Goal: Transaction & Acquisition: Purchase product/service

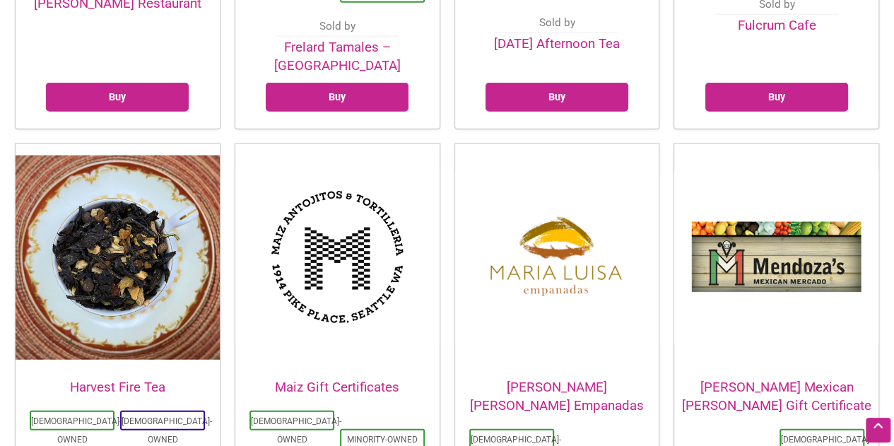
scroll to position [1860, 0]
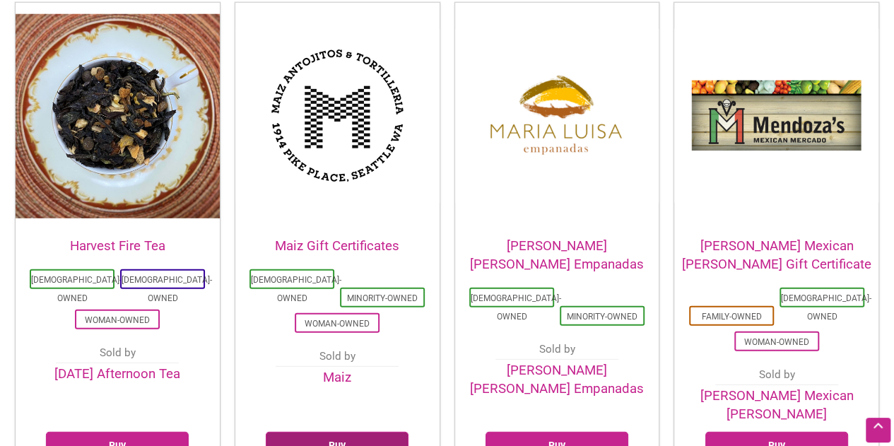
click at [360, 432] on link "Buy" at bounding box center [337, 446] width 143 height 29
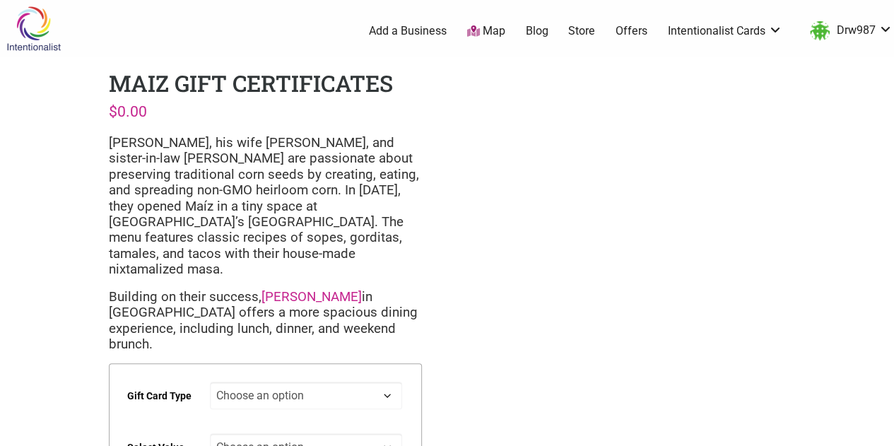
scroll to position [141, 0]
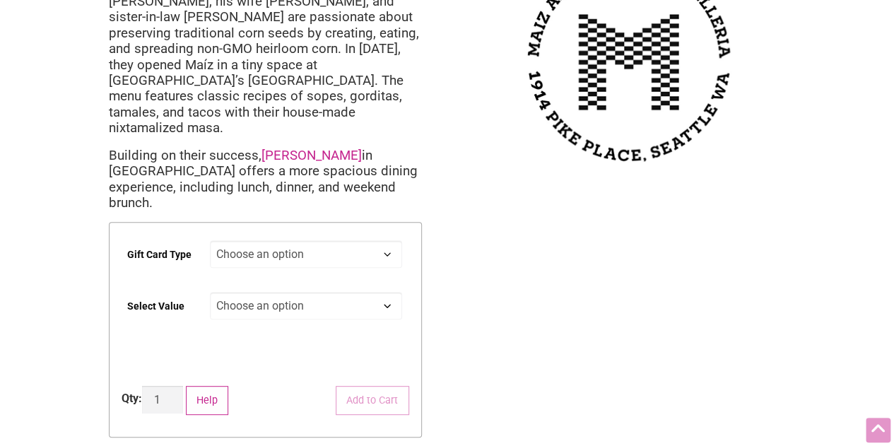
click at [355, 240] on select "Choose an option Digital Physical" at bounding box center [306, 254] width 192 height 28
click at [210, 240] on select "Choose an option Digital Physical" at bounding box center [306, 254] width 192 height 28
select select "Digital"
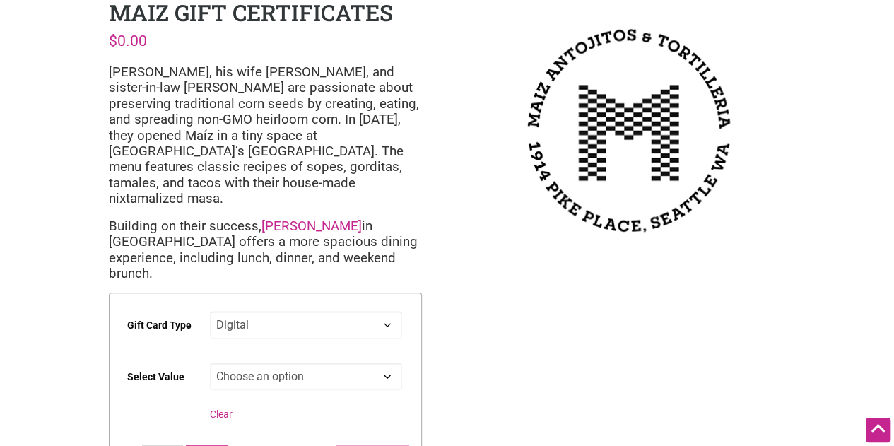
click at [316, 218] on link "Maiz Molino" at bounding box center [311, 226] width 100 height 16
click at [387, 362] on select "Choose an option $25 $50 $100" at bounding box center [306, 376] width 192 height 28
select select "$100"
click at [210, 362] on select "Choose an option $25 $50 $100" at bounding box center [306, 376] width 192 height 28
select select "Digital"
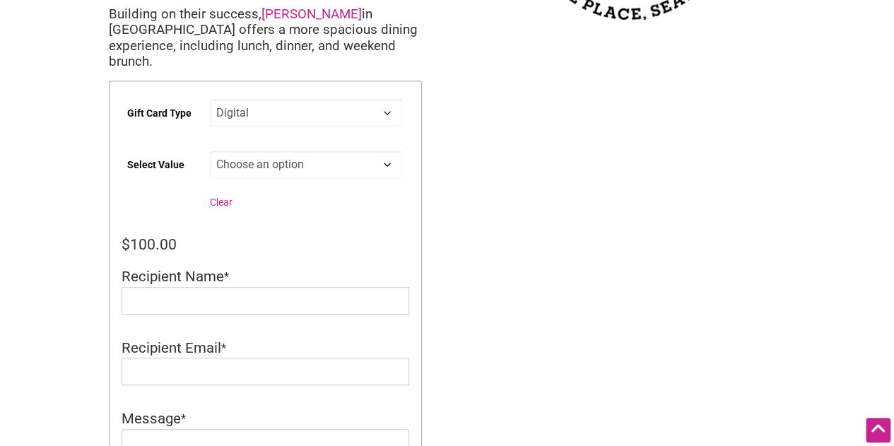
scroll to position [212, 0]
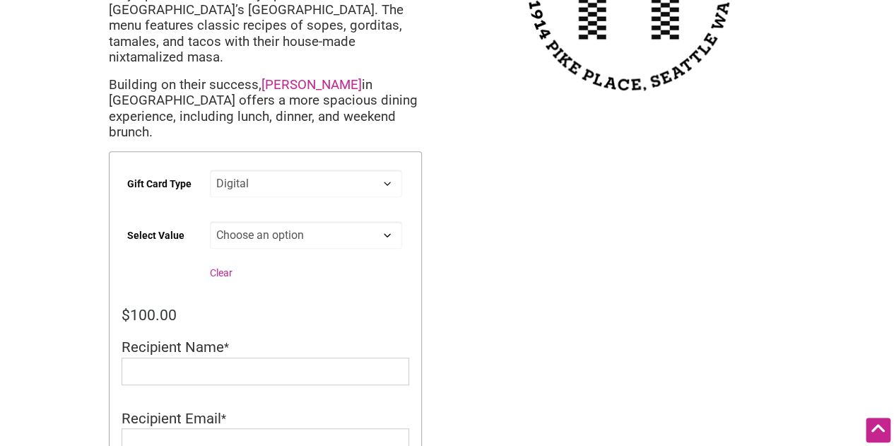
click at [336, 170] on select "Choose an option Digital Physical" at bounding box center [306, 184] width 192 height 28
drag, startPoint x: 315, startPoint y: 220, endPoint x: 321, endPoint y: 212, distance: 9.6
click at [317, 218] on td "Choose an option $25 $50 $100 Clear" at bounding box center [309, 253] width 199 height 76
click at [321, 221] on select "Choose an option $25 $50 $100" at bounding box center [306, 235] width 192 height 28
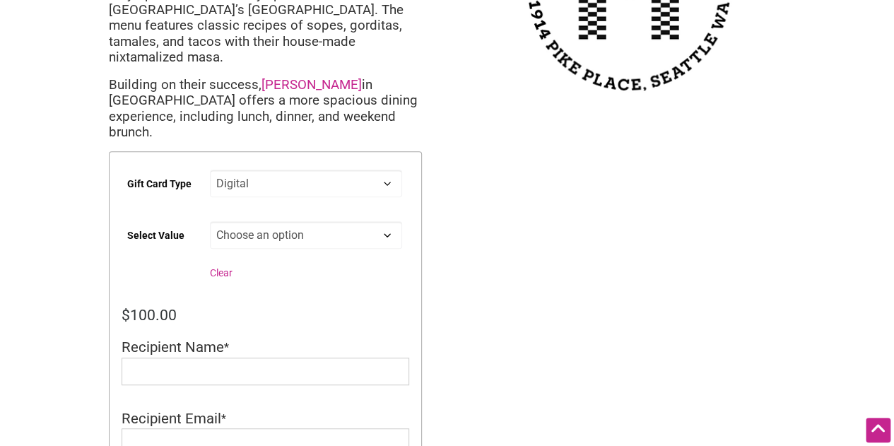
click at [326, 221] on select "Choose an option $25 $50 $100" at bounding box center [306, 235] width 192 height 28
click at [242, 357] on input "Recipient Name" at bounding box center [266, 371] width 288 height 28
type input "David Wang"
type input "drw987@gmail.com"
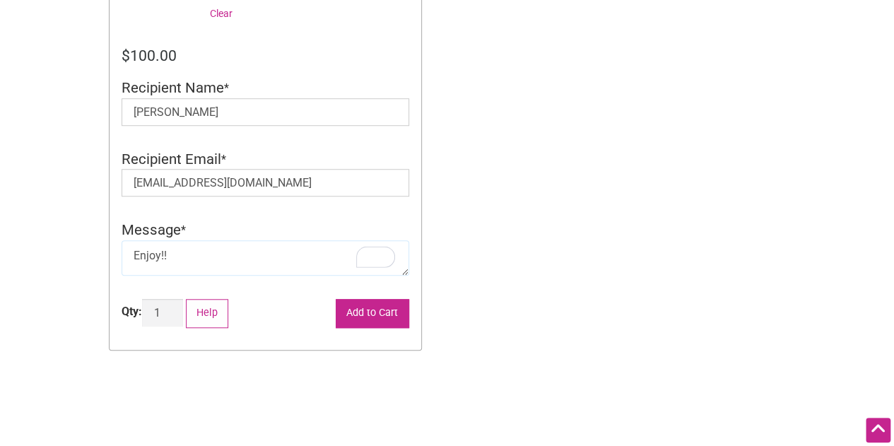
type textarea "Enjoy!!"
click at [369, 299] on button "Add to Cart" at bounding box center [372, 313] width 73 height 29
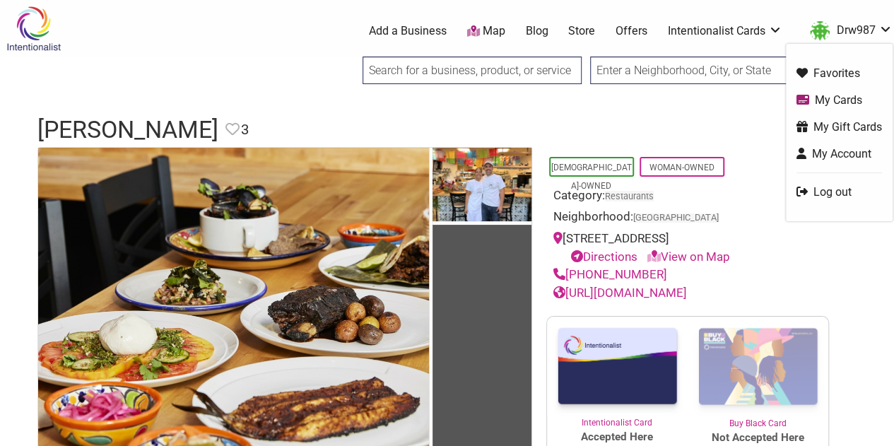
click at [860, 33] on link "Drw987" at bounding box center [847, 30] width 90 height 25
click at [841, 101] on link "My Cards" at bounding box center [838, 100] width 85 height 16
click at [0, 32] on img at bounding box center [33, 29] width 67 height 46
click at [0, 28] on img at bounding box center [33, 29] width 67 height 46
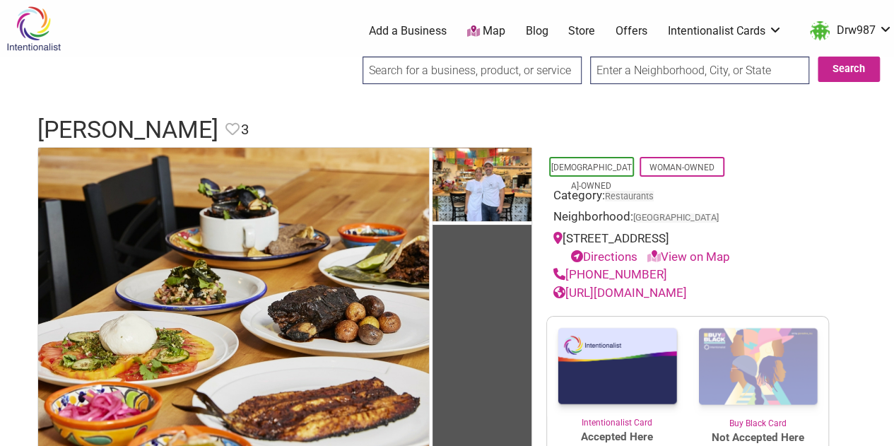
click at [0, 47] on img at bounding box center [33, 29] width 67 height 46
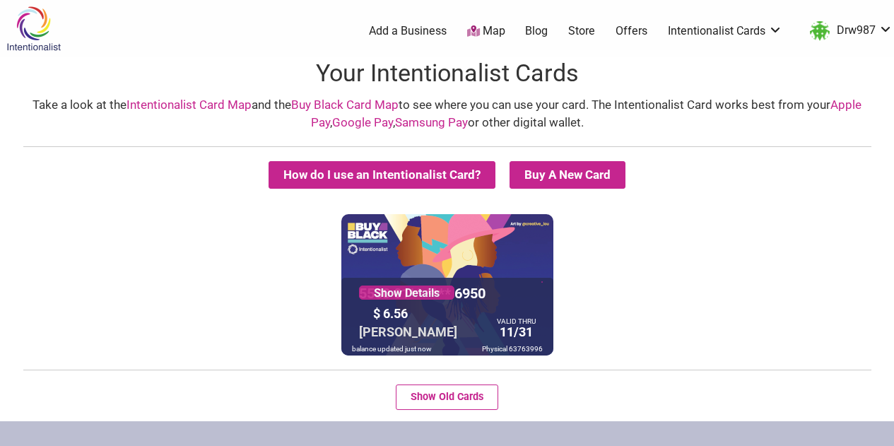
scroll to position [71, 0]
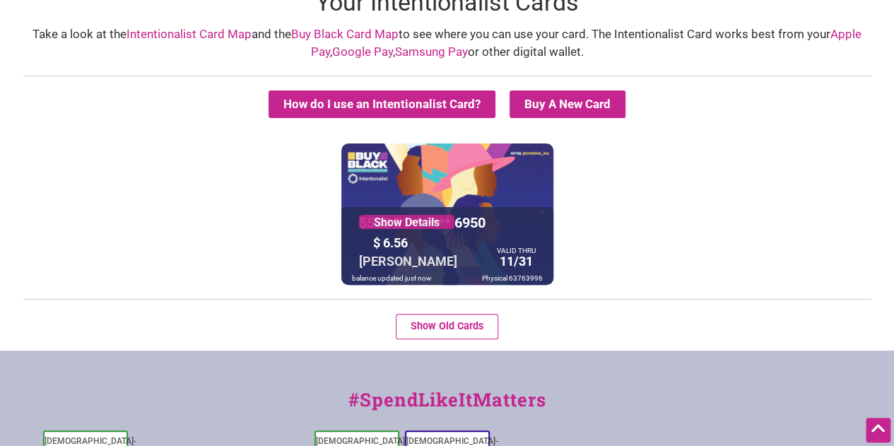
click at [478, 194] on div "5530 01** **** 6950 Show Details $ 6.56 David Wang VALID THRU 11/31 balance upd…" at bounding box center [447, 213] width 212 height 141
click at [430, 224] on link "Show Details" at bounding box center [406, 222] width 95 height 14
click at [516, 211] on div at bounding box center [447, 246] width 212 height 78
click at [509, 250] on div "VALID THRU" at bounding box center [516, 250] width 39 height 2
click at [495, 262] on div "VALID THRU 11/31" at bounding box center [516, 260] width 46 height 24
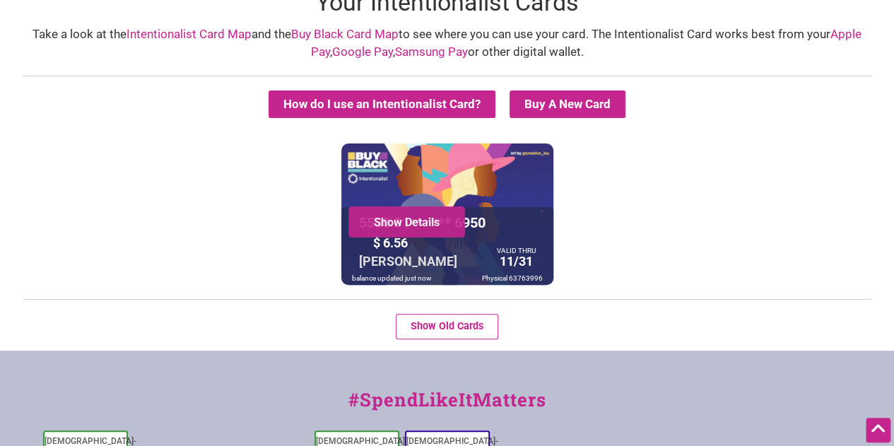
click at [417, 230] on div "Show Details" at bounding box center [406, 221] width 117 height 31
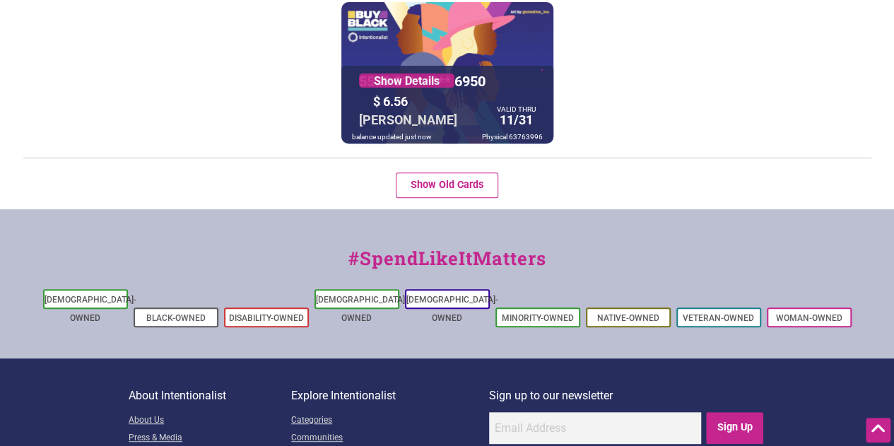
scroll to position [0, 0]
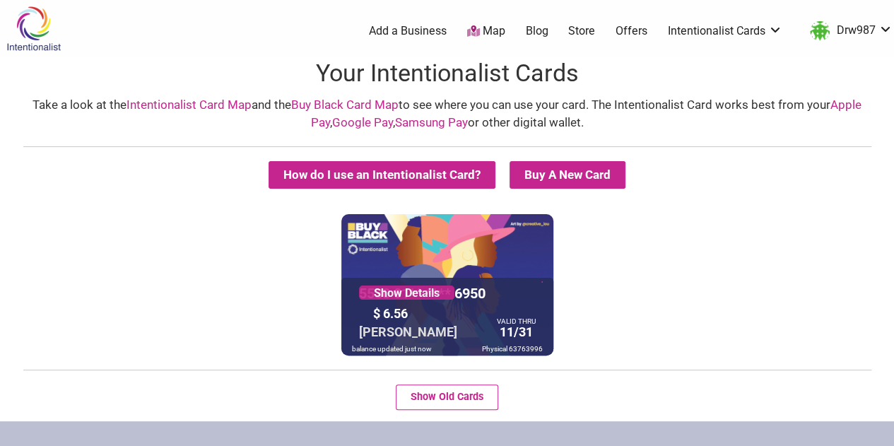
click at [543, 179] on summary "Buy A New Card" at bounding box center [567, 175] width 116 height 28
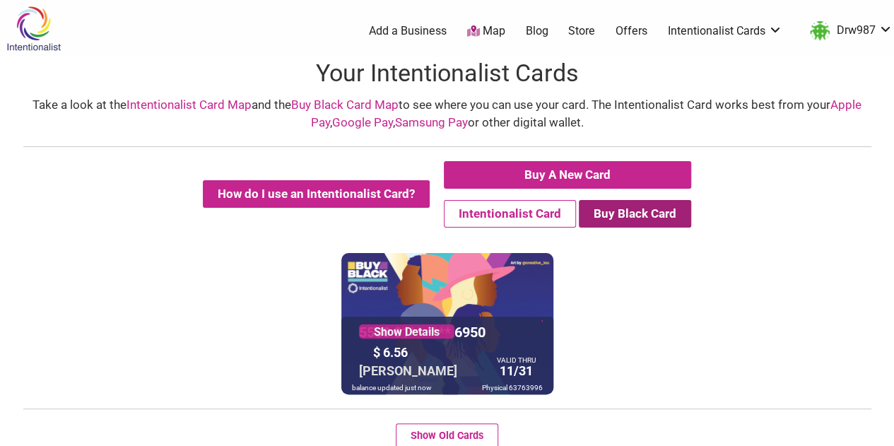
click at [634, 225] on button "Buy Black Card" at bounding box center [635, 214] width 112 height 28
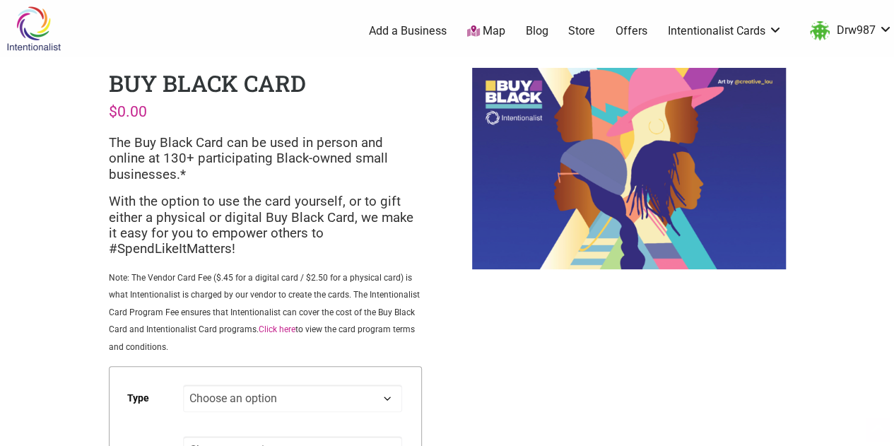
scroll to position [141, 0]
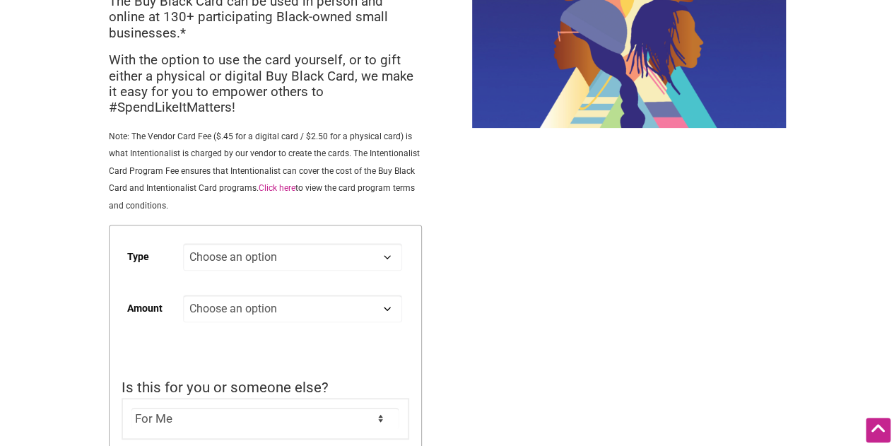
click at [371, 261] on select "Choose an option Digital Physical" at bounding box center [292, 257] width 218 height 28
select select "Physical"
click at [183, 245] on select "Choose an option Digital Physical" at bounding box center [292, 257] width 218 height 28
click at [380, 309] on select "Choose an option Custom 25 50 100 150 200 250 500" at bounding box center [292, 309] width 218 height 28
select select "500"
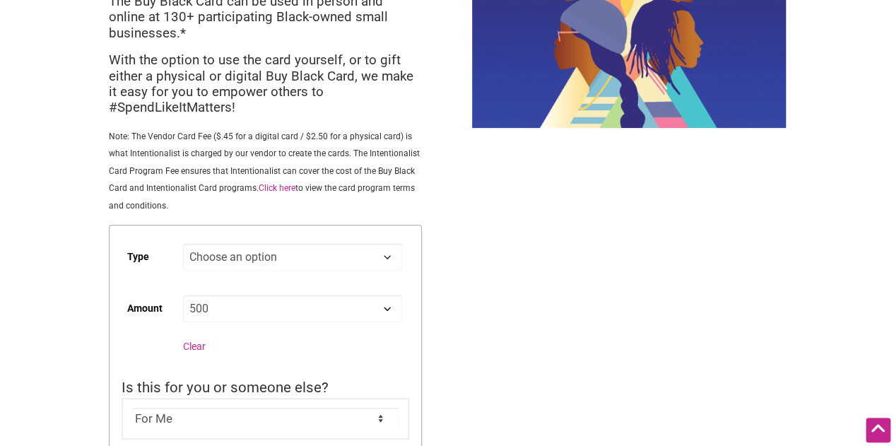
click at [183, 297] on select "Choose an option Custom 25 50 100 150 200 250 500" at bounding box center [292, 309] width 218 height 28
click at [496, 321] on div "Intentionalist Spend like it matters 0 Add a Business Map Blog Store Offers Int…" at bounding box center [447, 392] width 894 height 1067
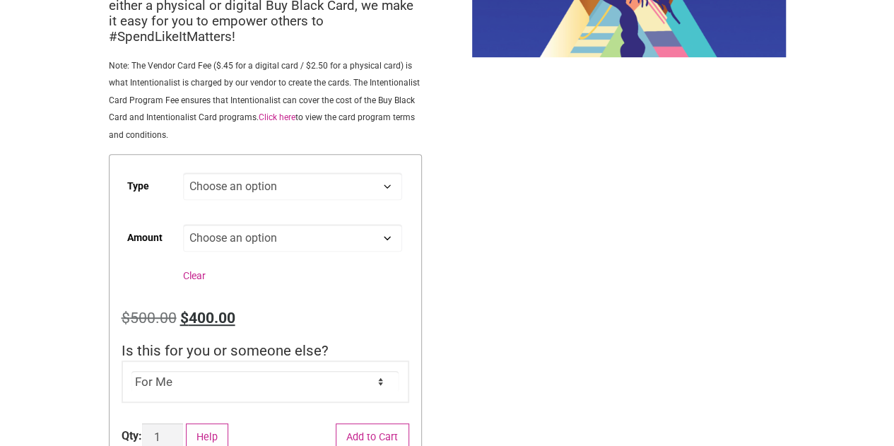
scroll to position [283, 0]
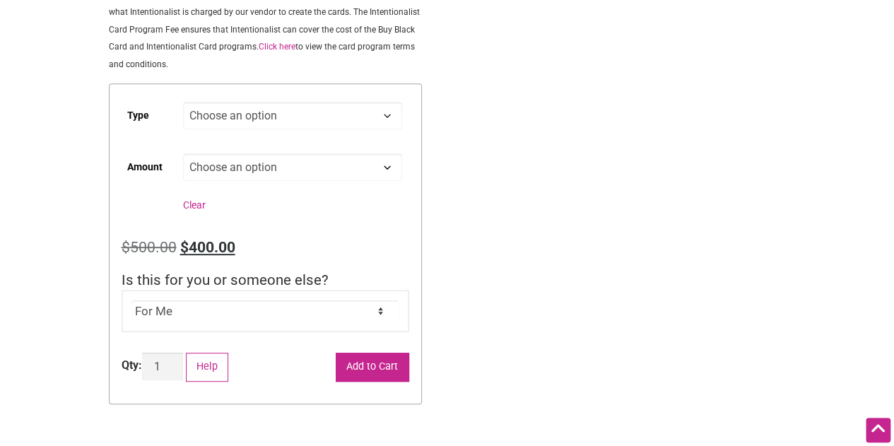
click at [401, 362] on button "Add to Cart" at bounding box center [372, 367] width 73 height 29
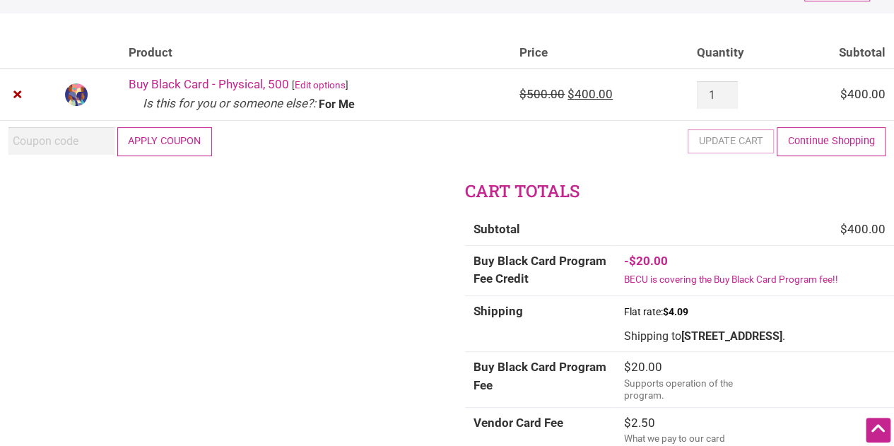
scroll to position [212, 0]
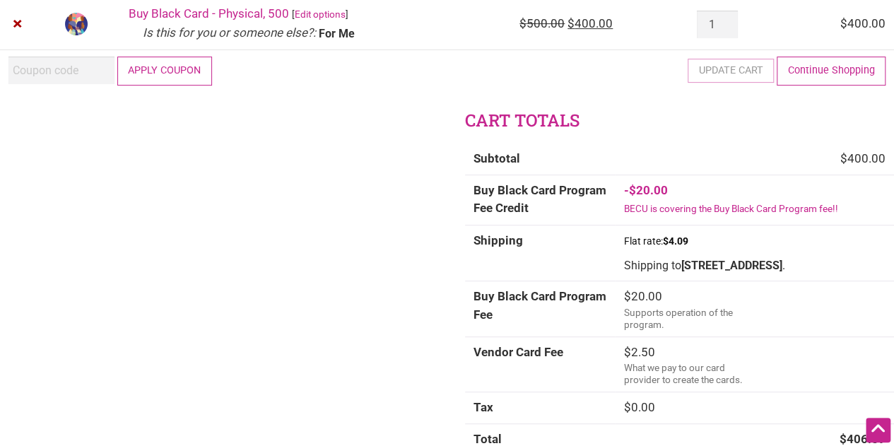
click at [0, 234] on div at bounding box center [0, 234] width 0 height 0
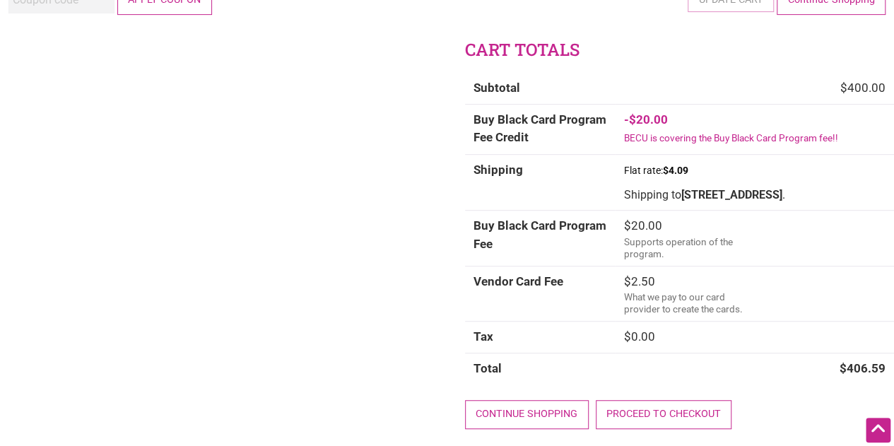
scroll to position [0, 0]
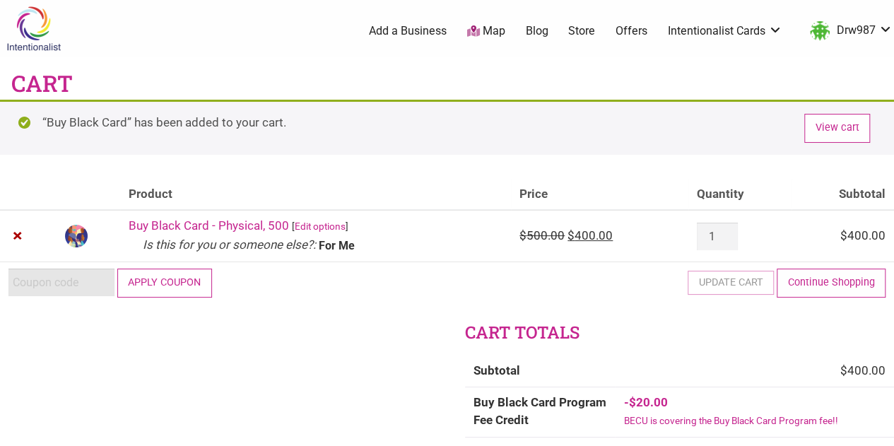
click at [54, 280] on input "Coupon:" at bounding box center [61, 282] width 106 height 28
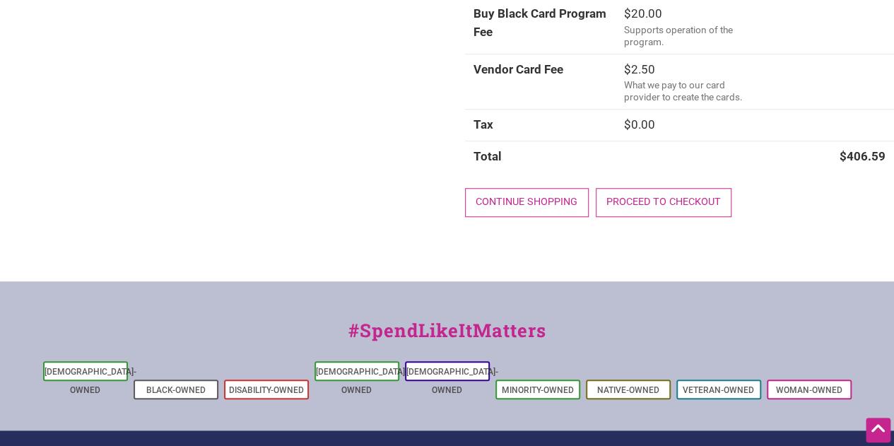
scroll to position [681, 0]
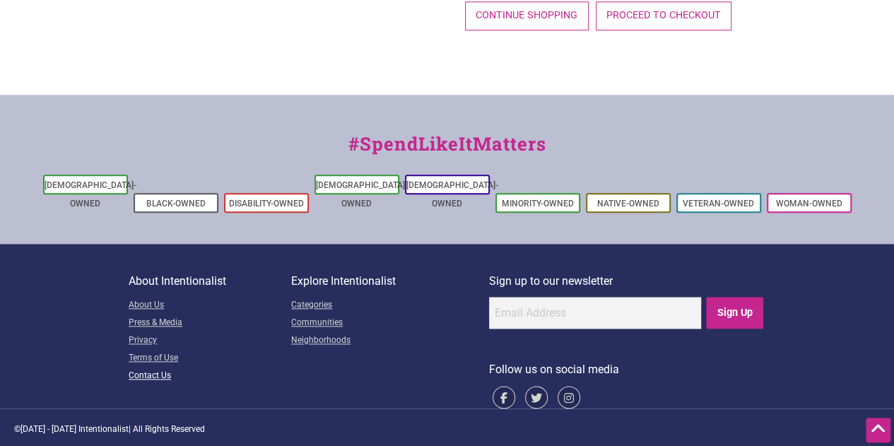
click at [159, 377] on link "Contact Us" at bounding box center [210, 376] width 162 height 18
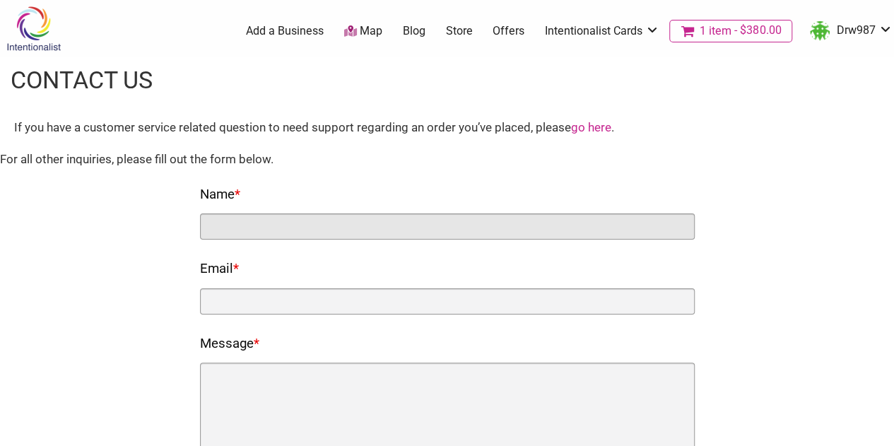
click at [441, 232] on input "Name *" at bounding box center [447, 226] width 494 height 26
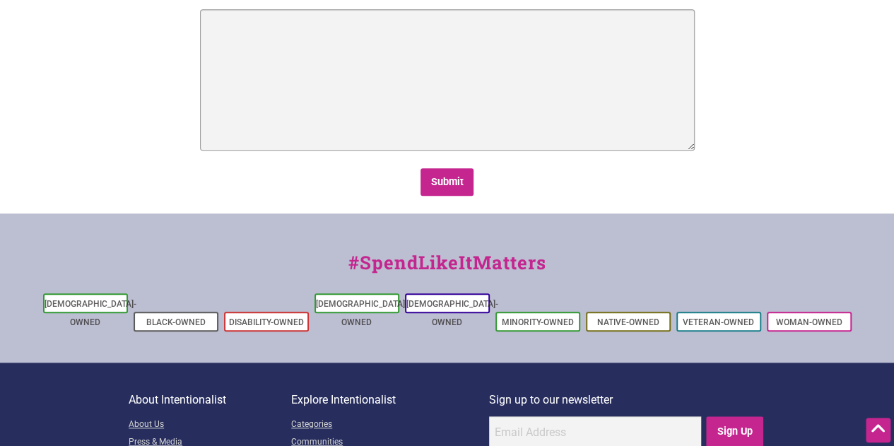
scroll to position [71, 0]
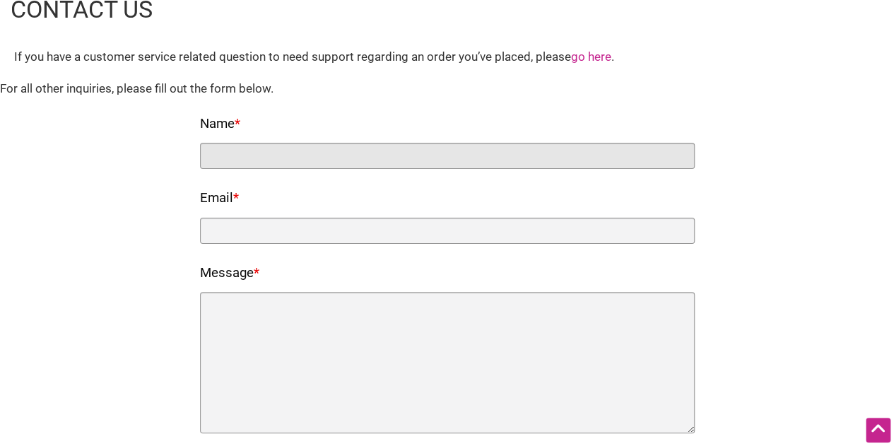
click at [432, 155] on input "Name *" at bounding box center [447, 156] width 494 height 26
type input "[PERSON_NAME]"
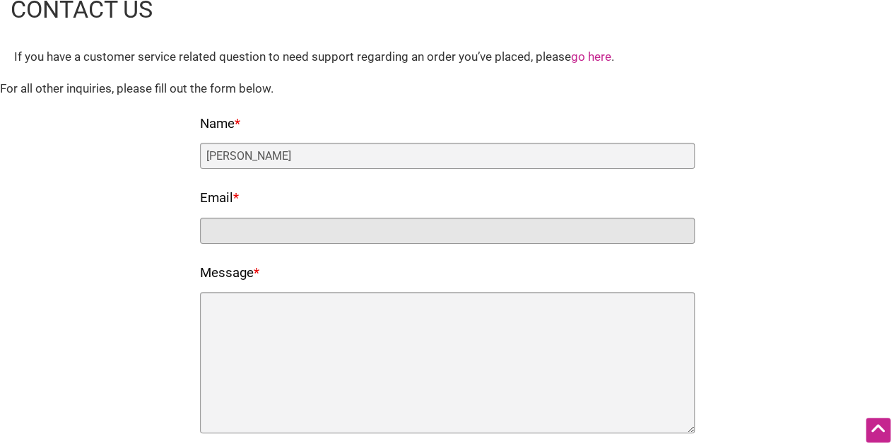
type input "[EMAIL_ADDRESS][DOMAIN_NAME]"
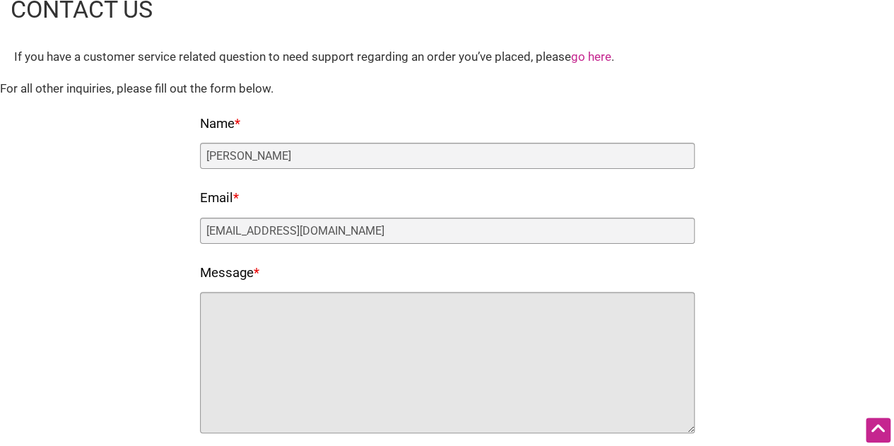
click at [454, 344] on textarea "Message *" at bounding box center [447, 362] width 494 height 141
click at [446, 341] on textarea "Hi" at bounding box center [447, 362] width 494 height 141
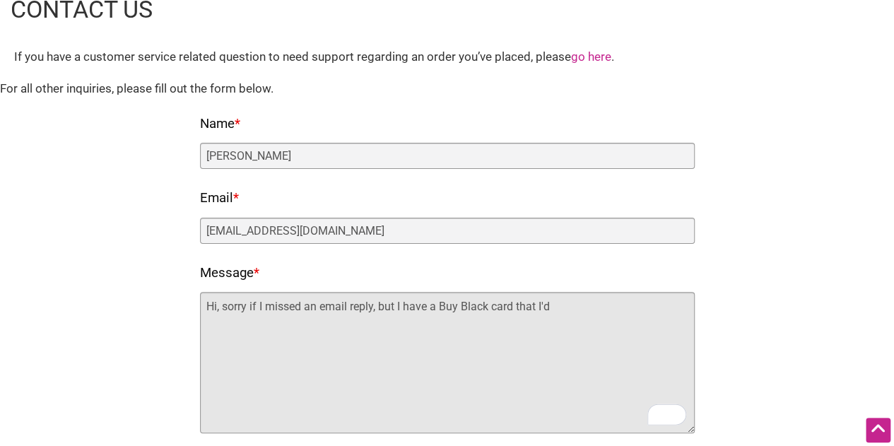
click at [438, 306] on textarea "Hi, sorry if I missed an email reply, but I have a Buy Black card that I'd" at bounding box center [447, 362] width 494 height 141
click at [612, 309] on textarea "Hi, sorry if I missed an email reply, but I have a physical Buy Black card that…" at bounding box center [447, 362] width 494 height 141
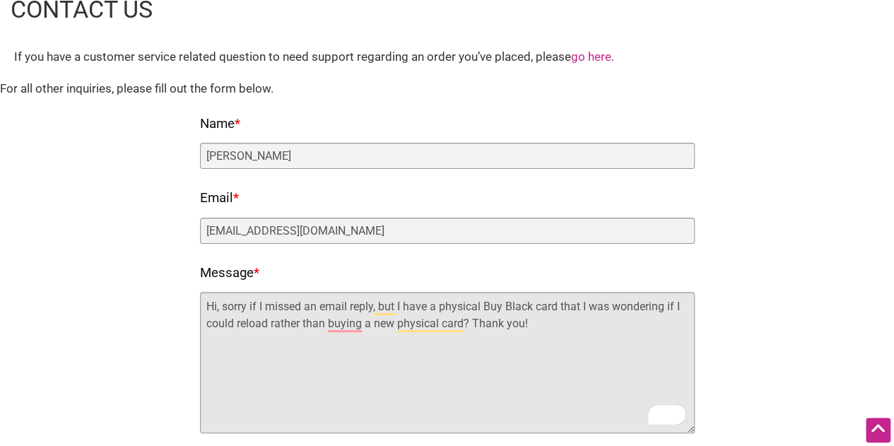
scroll to position [212, 0]
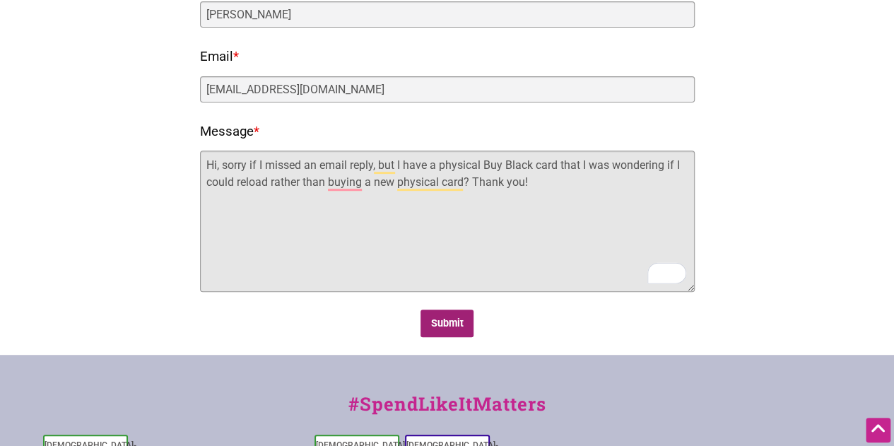
type textarea "Hi, sorry if I missed an email reply, but I have a physical Buy Black card that…"
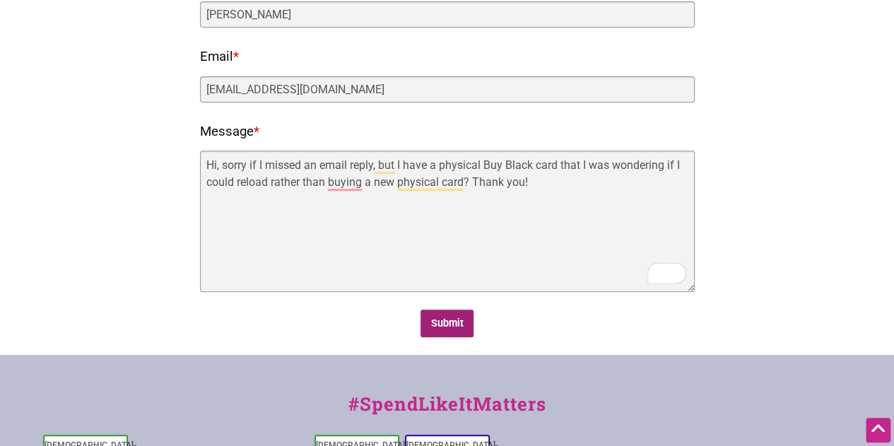
click at [432, 319] on input "Submit" at bounding box center [446, 323] width 53 height 28
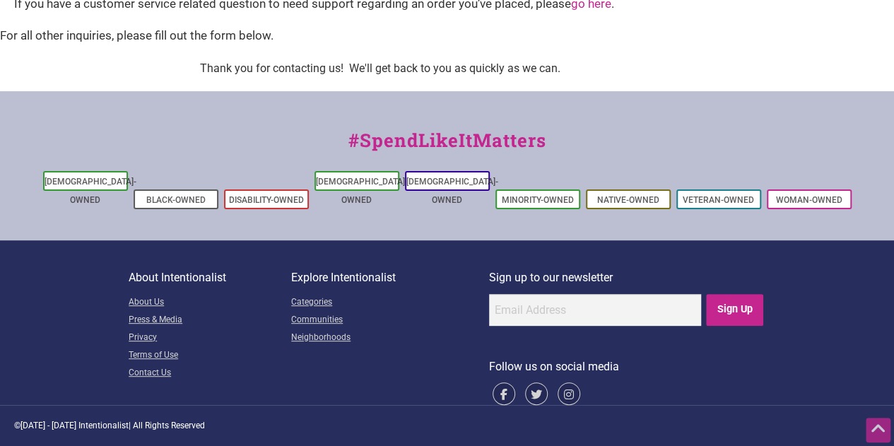
scroll to position [0, 0]
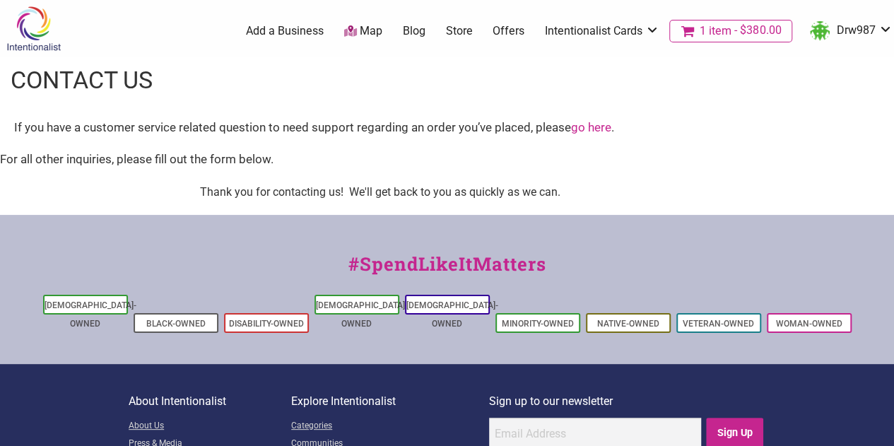
click at [708, 29] on span "1 item" at bounding box center [715, 30] width 32 height 11
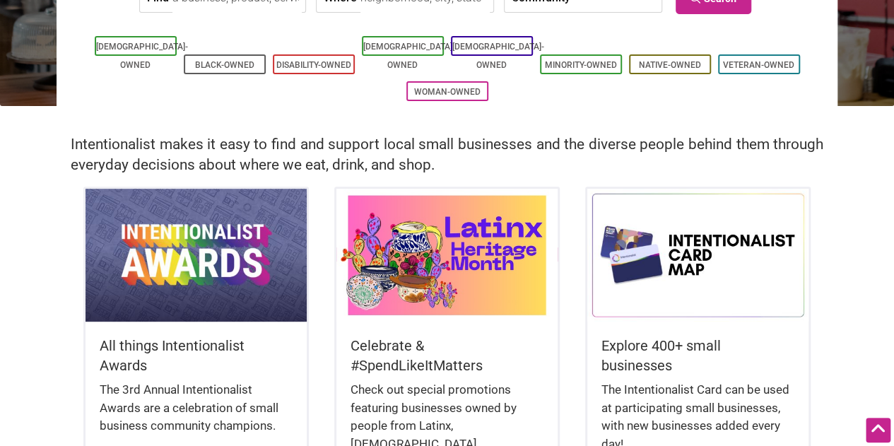
scroll to position [283, 0]
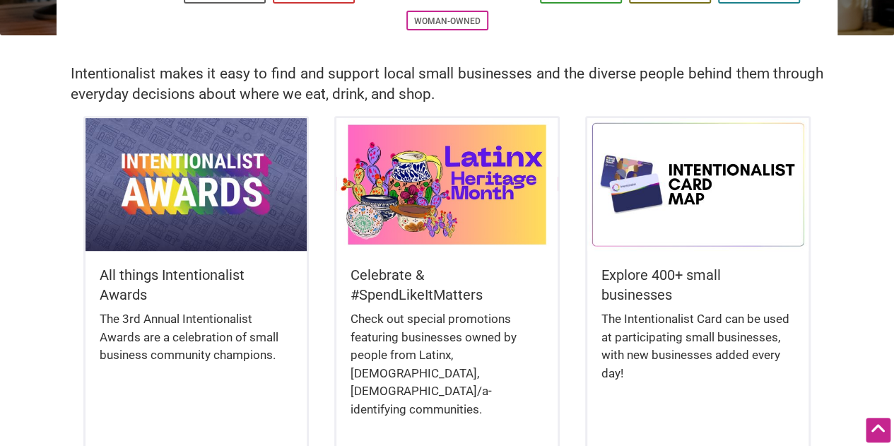
click at [444, 214] on img at bounding box center [447, 184] width 222 height 133
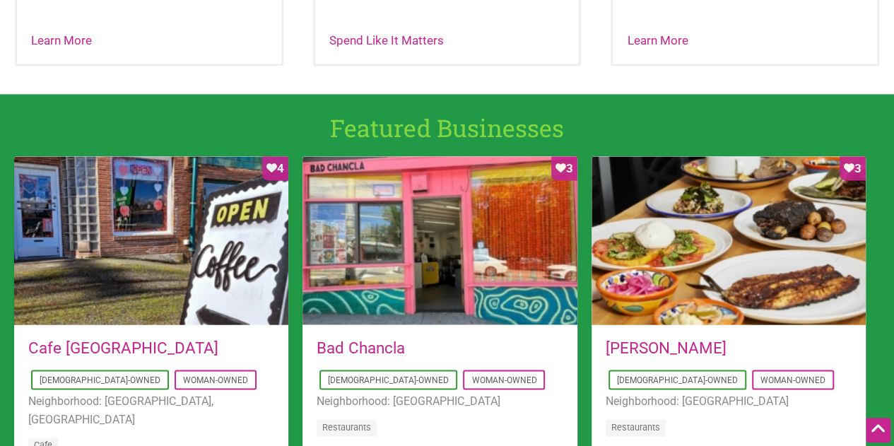
scroll to position [845, 0]
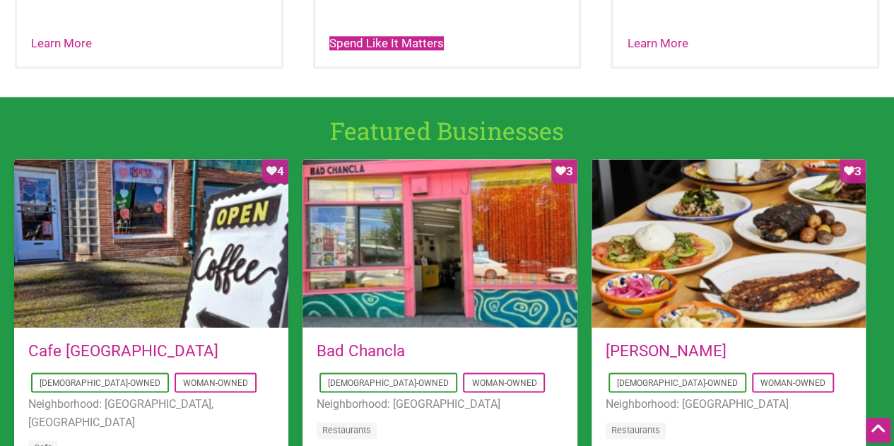
click at [414, 39] on link "Spend Like It Matters" at bounding box center [386, 43] width 114 height 14
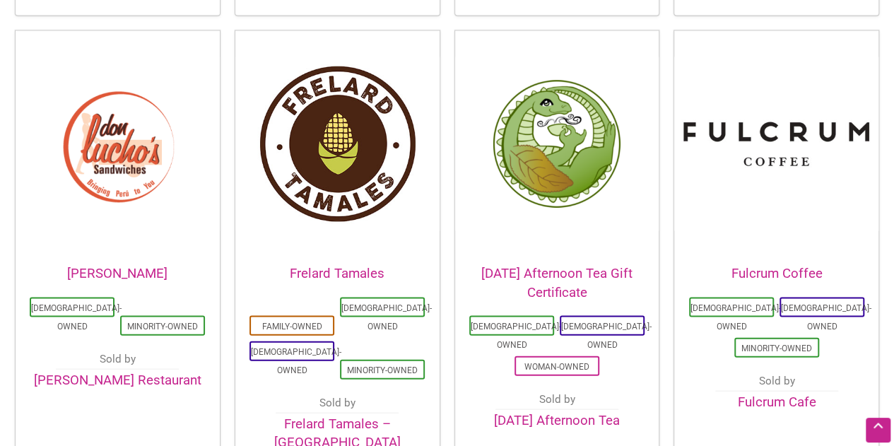
scroll to position [1413, 0]
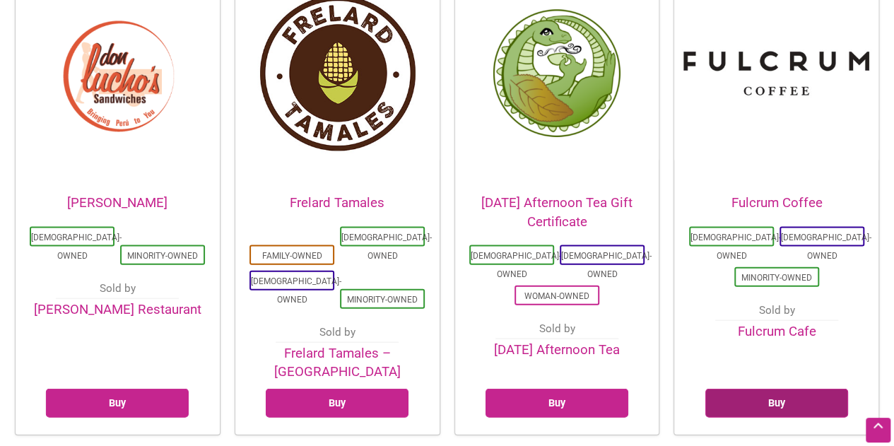
click at [763, 389] on link "Buy" at bounding box center [776, 403] width 143 height 29
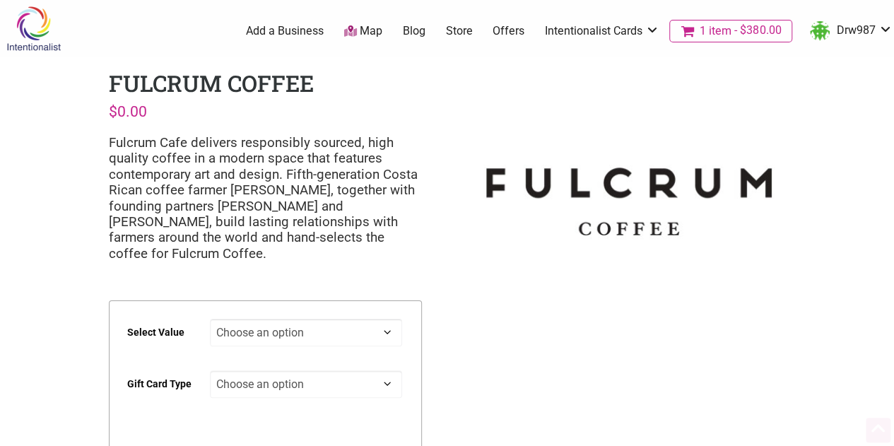
scroll to position [71, 0]
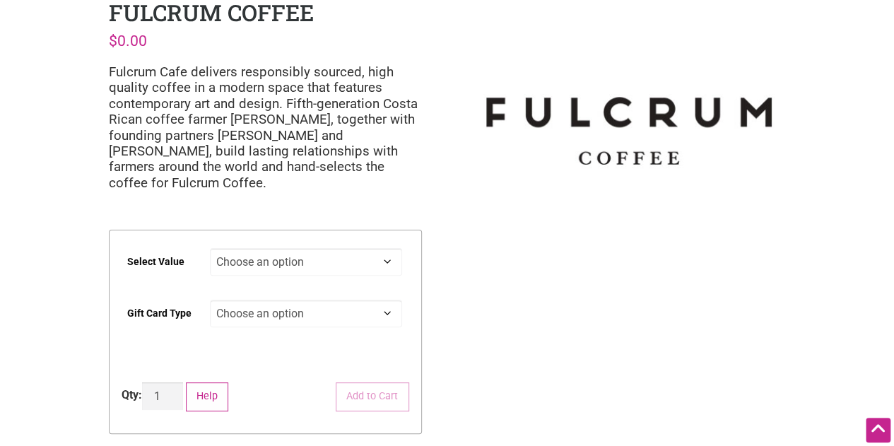
click at [312, 248] on select "Choose an option $25 $50 $100 $200 $500" at bounding box center [306, 262] width 192 height 28
click at [210, 248] on select "Choose an option $25 $50 $100 $200 $500" at bounding box center [306, 262] width 192 height 28
select select "$100"
click at [318, 300] on select "Choose an option Digital Physical" at bounding box center [306, 314] width 192 height 28
select select "Physical"
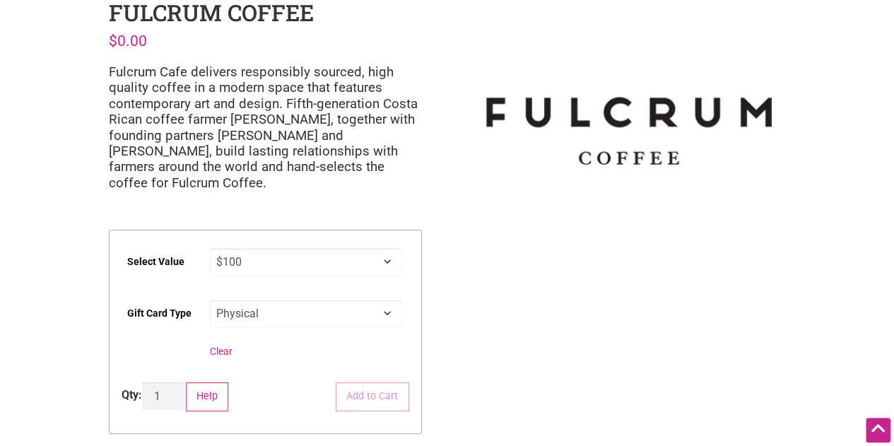
click at [210, 300] on select "Choose an option Digital Physical" at bounding box center [306, 314] width 192 height 28
select select "$100"
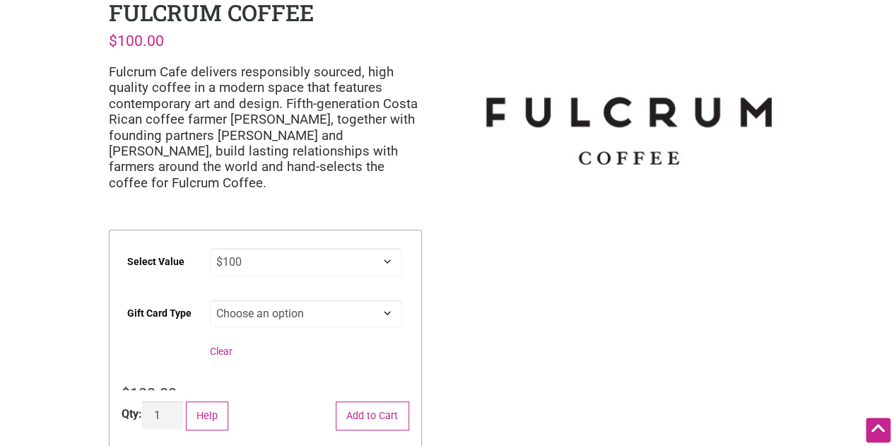
click at [335, 300] on select "Choose an option Digital Physical" at bounding box center [306, 314] width 192 height 28
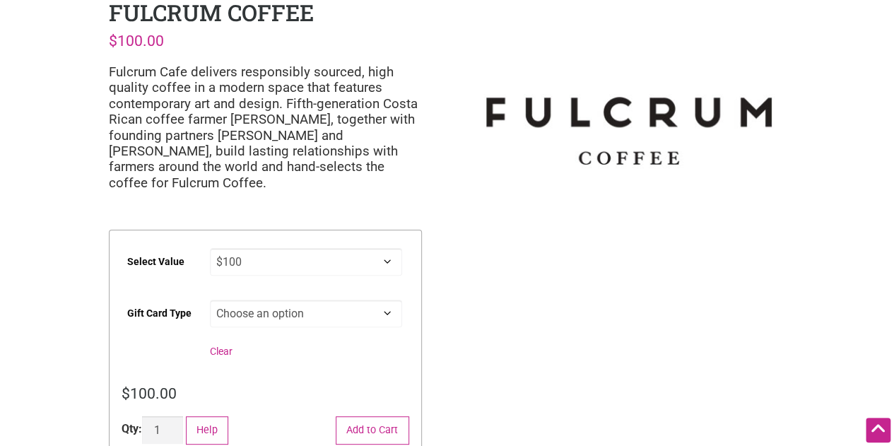
select select "Digital"
click at [210, 300] on select "Choose an option Digital Physical" at bounding box center [306, 314] width 192 height 28
select select "$100"
select select "Digital"
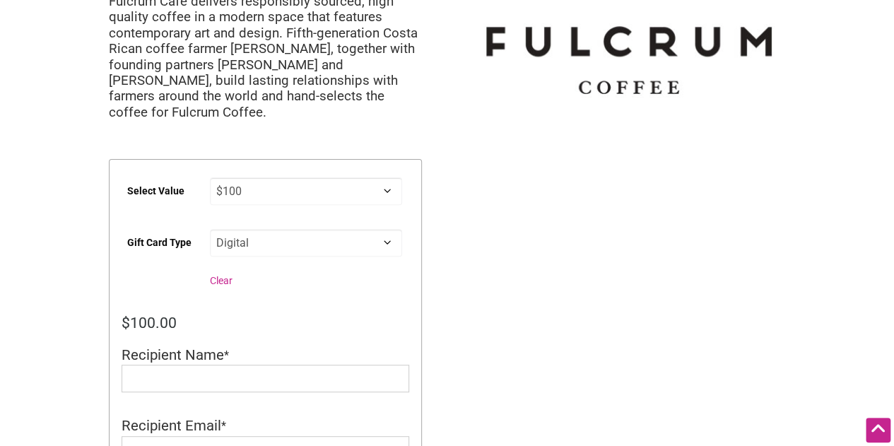
scroll to position [212, 0]
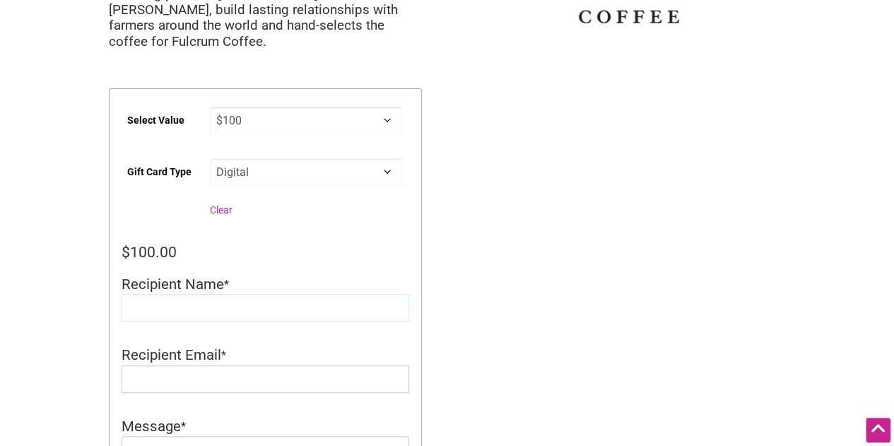
click at [302, 294] on input "Recipient Name" at bounding box center [266, 308] width 288 height 28
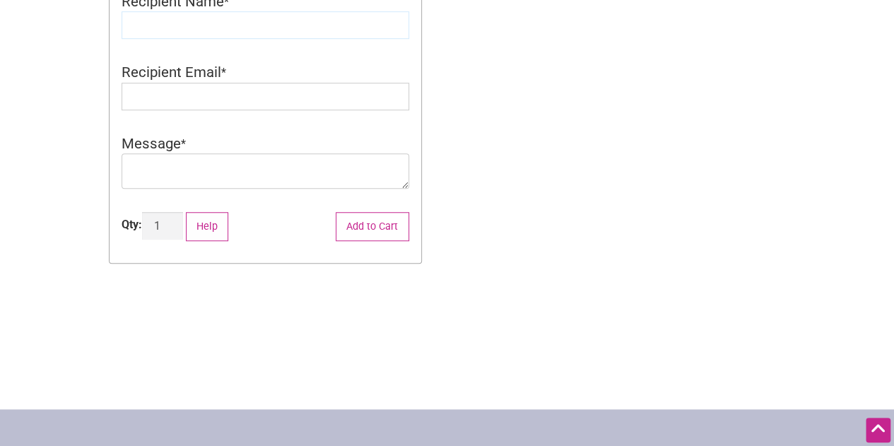
scroll to position [353, 0]
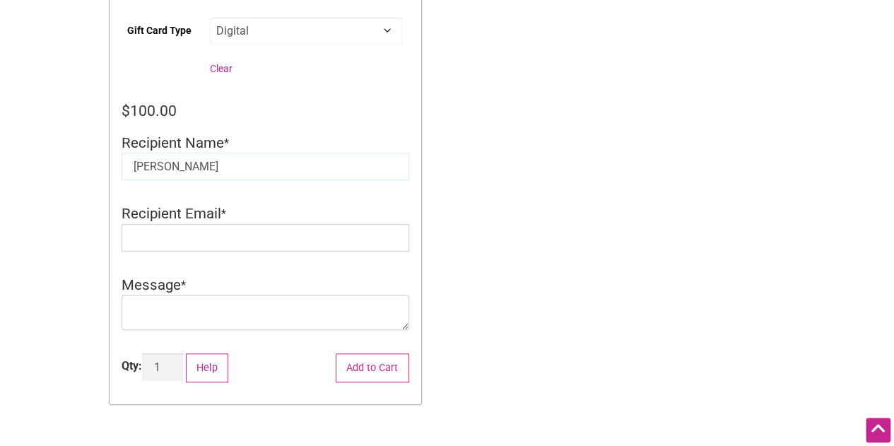
type input "[PERSON_NAME]"
type input "drw987@gmail.com"
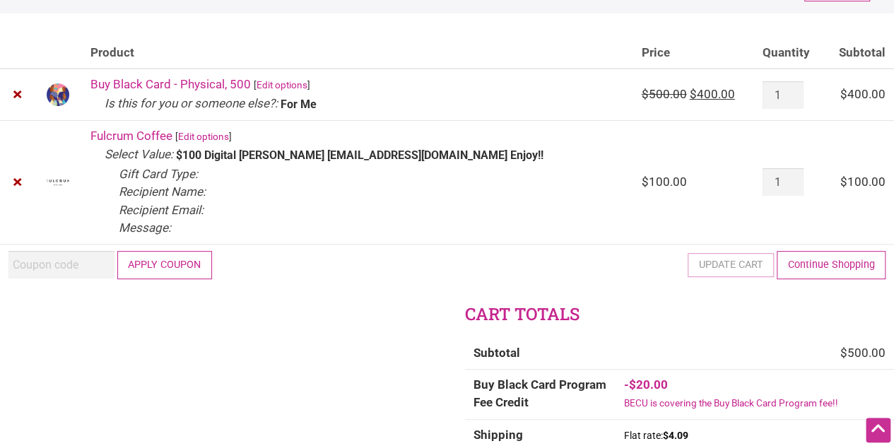
scroll to position [212, 0]
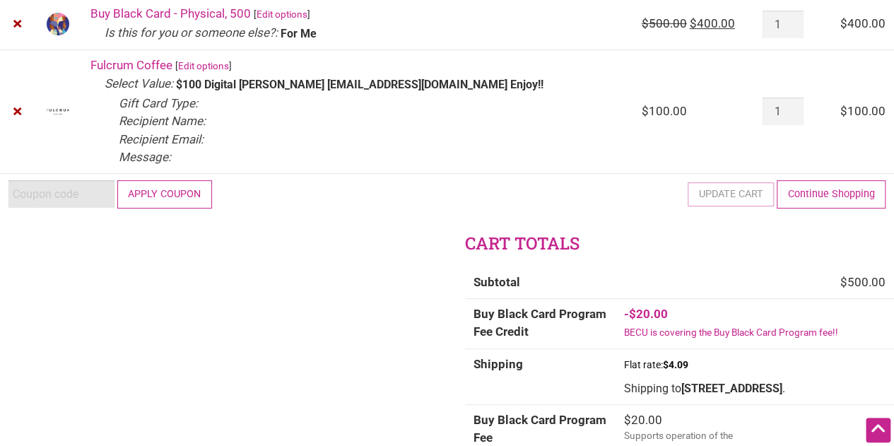
click at [76, 192] on input "Coupon:" at bounding box center [61, 194] width 106 height 28
click at [0, 234] on div at bounding box center [0, 234] width 0 height 0
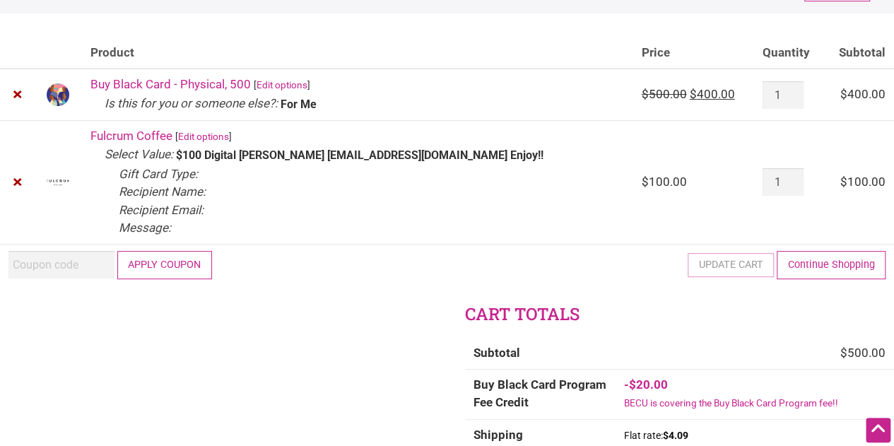
scroll to position [71, 0]
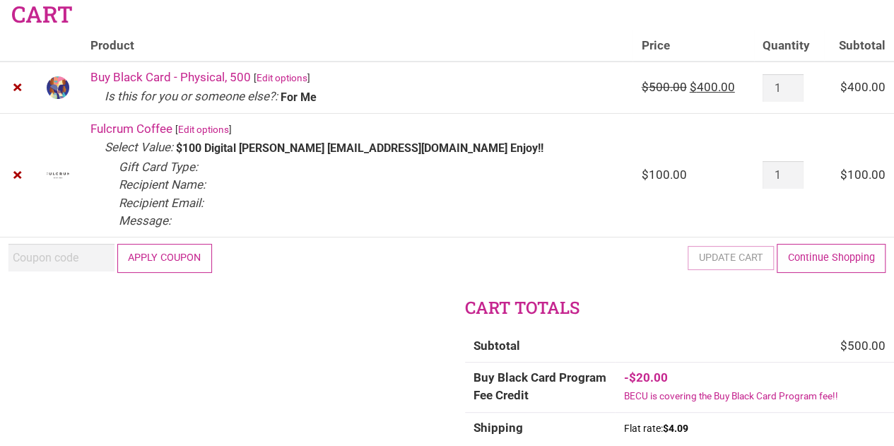
scroll to position [69, 0]
click at [89, 259] on input "Coupon:" at bounding box center [61, 258] width 106 height 28
type input "2025JUNTOS"
click at [174, 272] on td "Coupon: 2025JUNTOS Apply coupon Update cart Continue Shopping" at bounding box center [447, 258] width 894 height 42
click at [182, 262] on button "Apply coupon" at bounding box center [164, 258] width 95 height 29
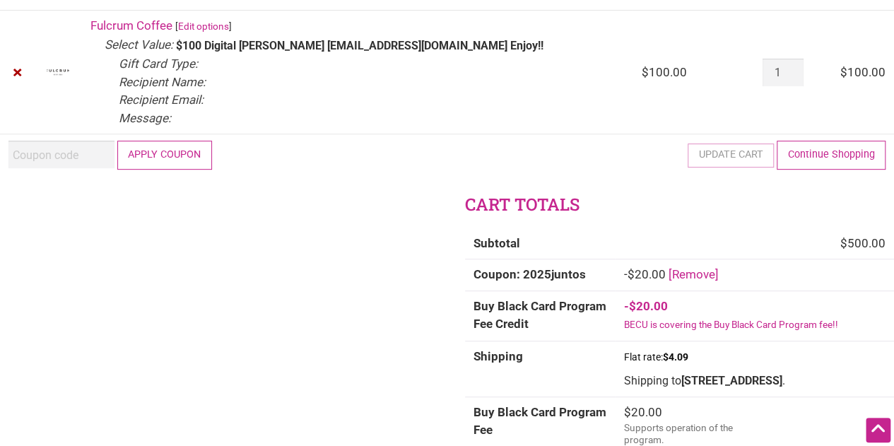
scroll to position [99, 0]
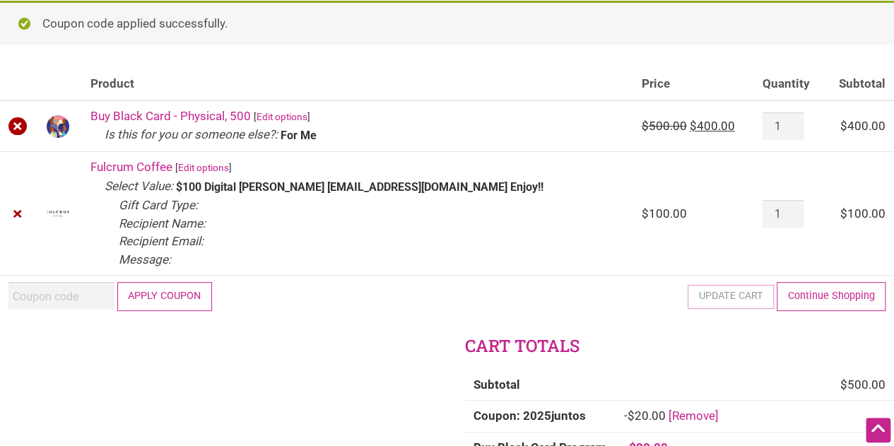
click at [19, 126] on link "×" at bounding box center [17, 126] width 18 height 18
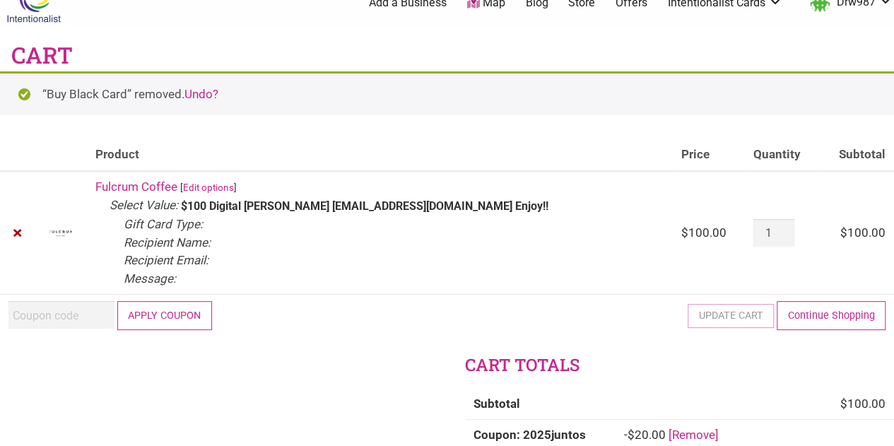
scroll to position [0, 0]
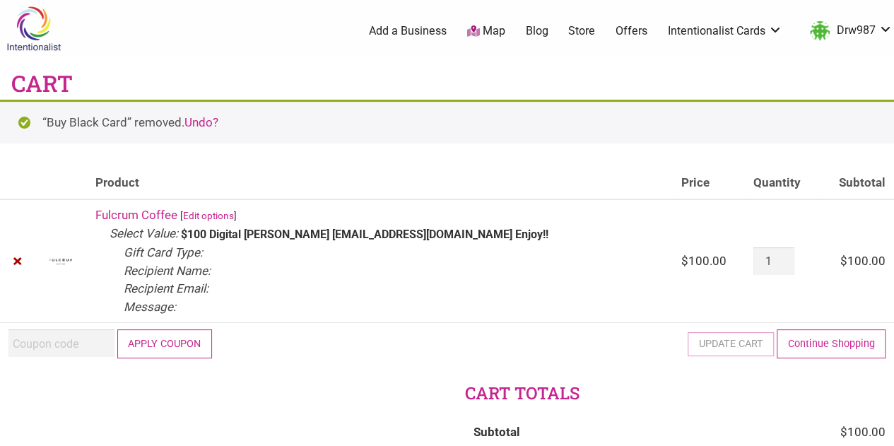
click at [622, 30] on link "Offers" at bounding box center [631, 31] width 32 height 16
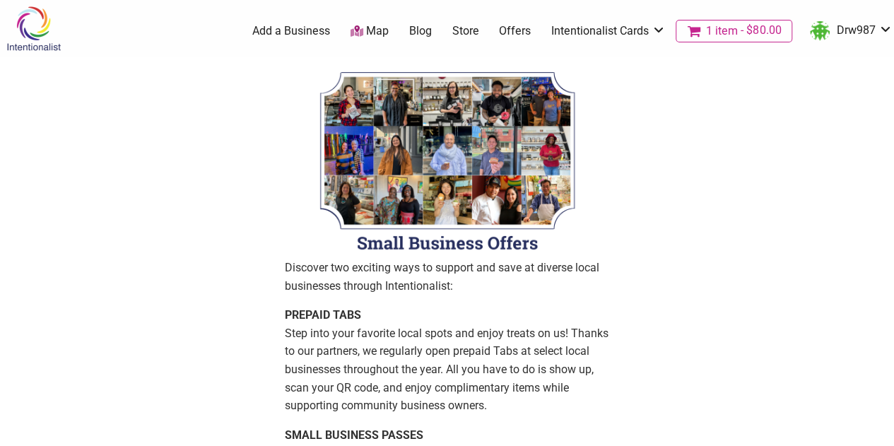
click at [456, 33] on link "Store" at bounding box center [464, 31] width 27 height 16
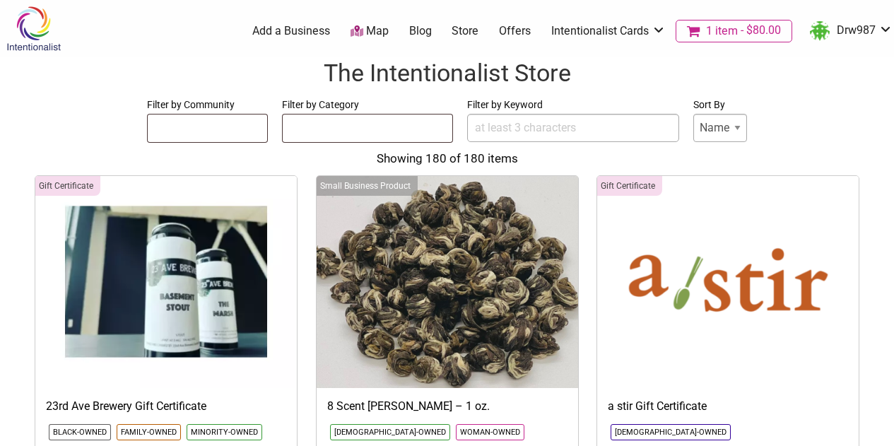
select select
click at [598, 33] on link "Intentionalist Cards" at bounding box center [608, 31] width 114 height 16
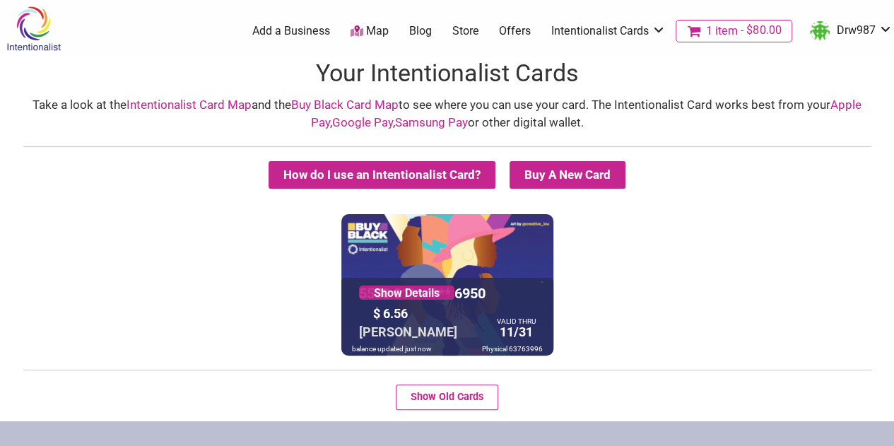
click at [34, 26] on img at bounding box center [33, 29] width 67 height 46
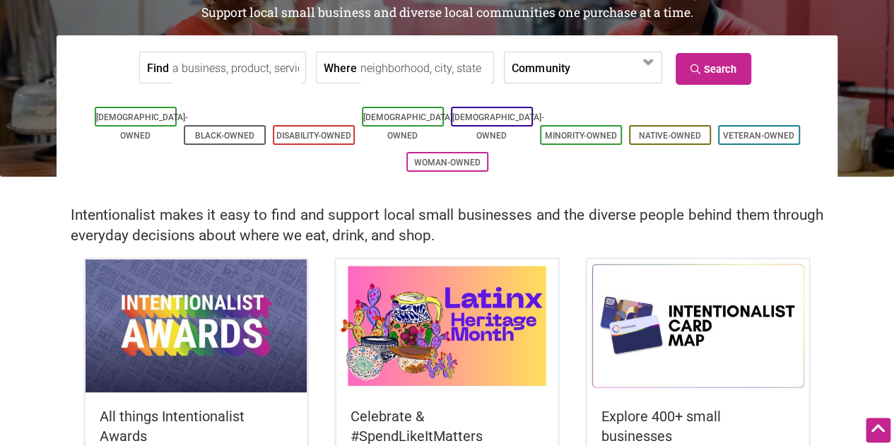
scroll to position [353, 0]
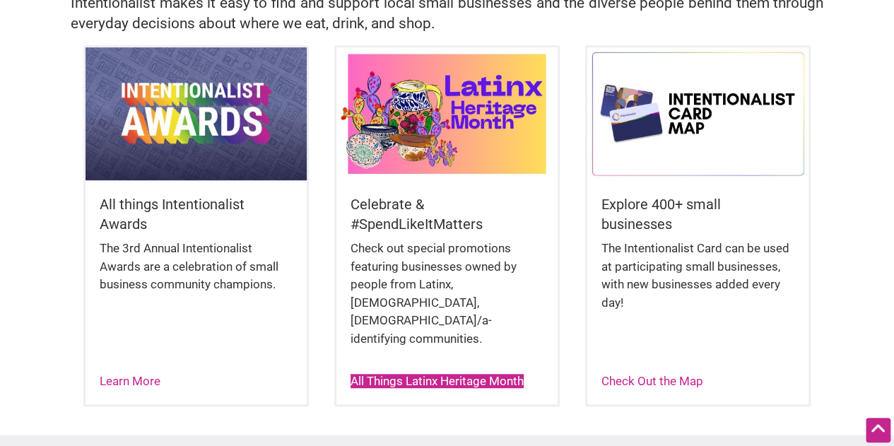
click at [415, 374] on link "All Things Latinx Heritage Month" at bounding box center [436, 381] width 173 height 14
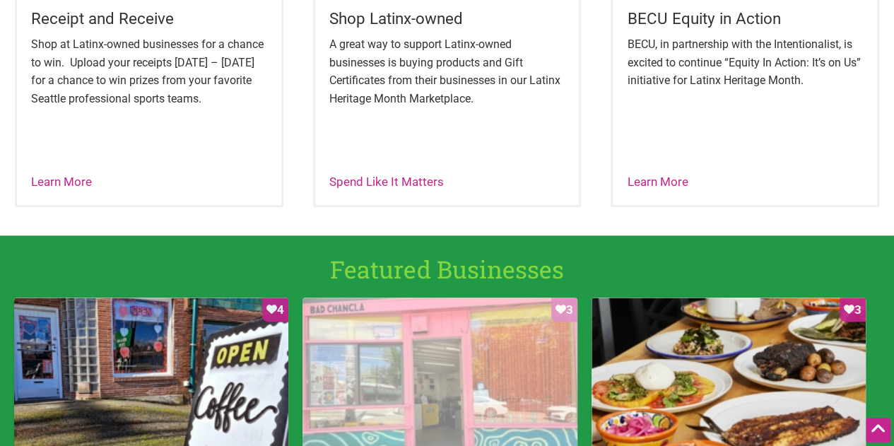
scroll to position [706, 0]
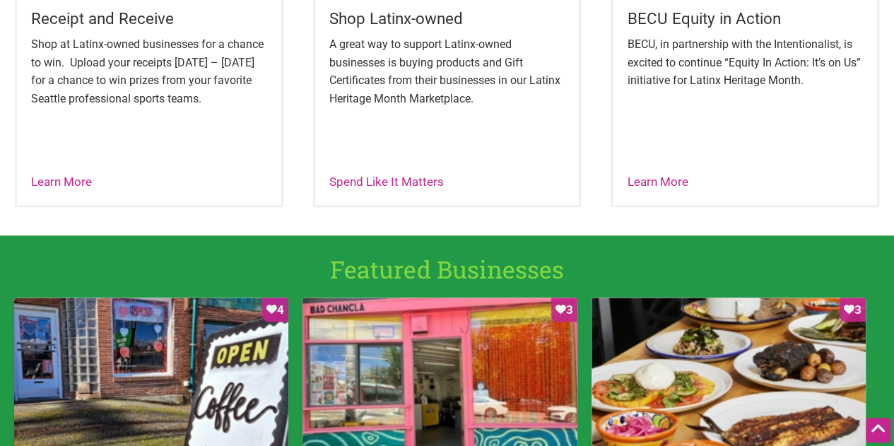
click at [657, 189] on div "Learn More" at bounding box center [657, 182] width 61 height 18
click at [668, 179] on link "Learn More" at bounding box center [657, 181] width 61 height 14
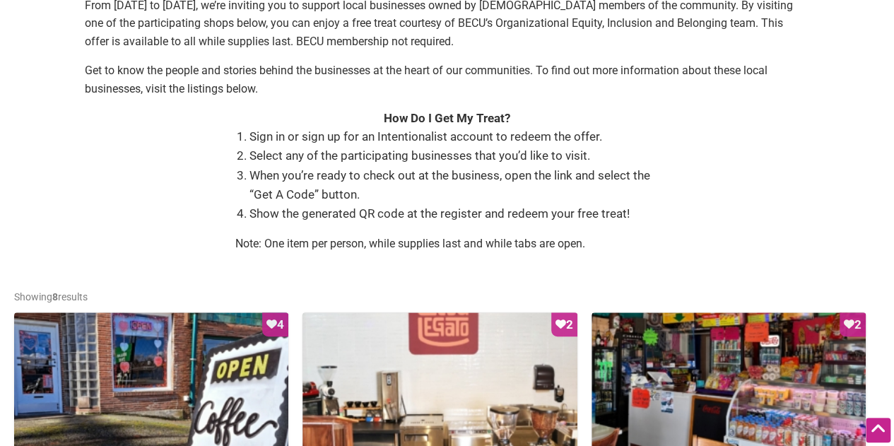
scroll to position [280, 0]
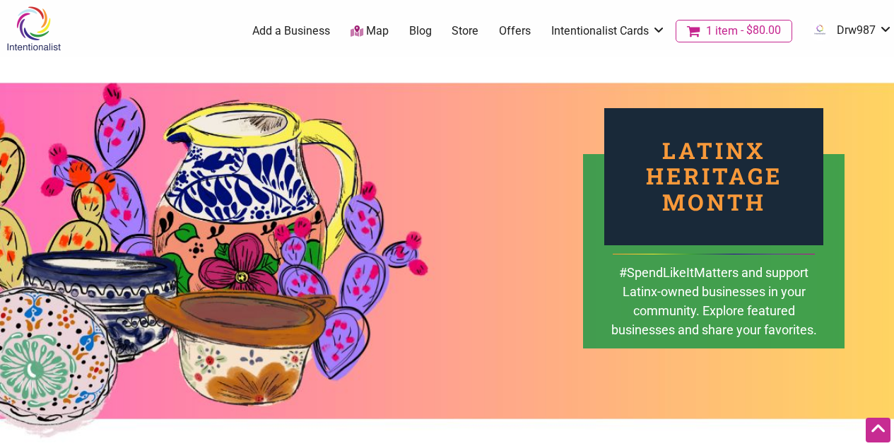
scroll to position [706, 0]
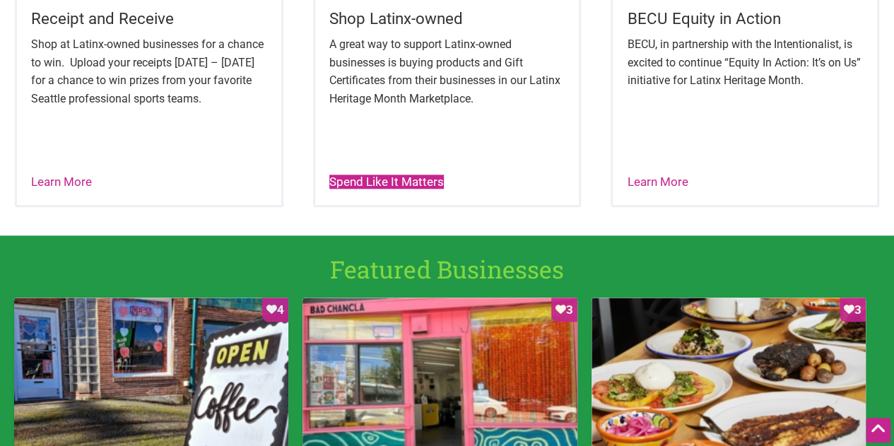
click at [378, 179] on link "Spend Like It Matters" at bounding box center [386, 181] width 114 height 14
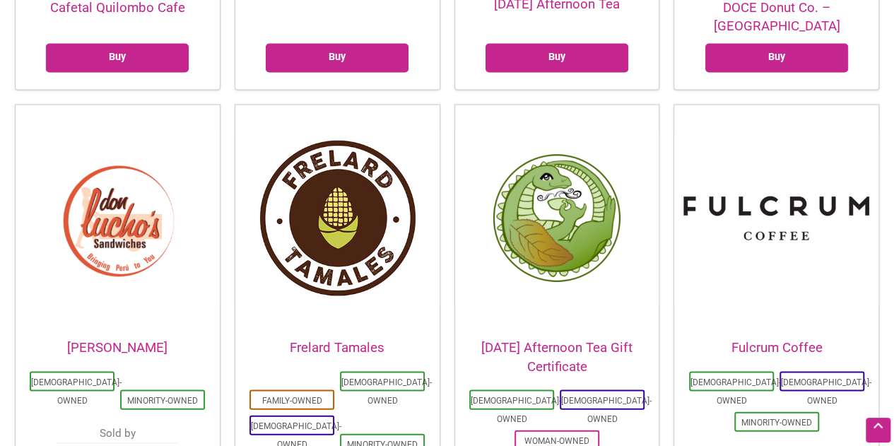
scroll to position [1410, 0]
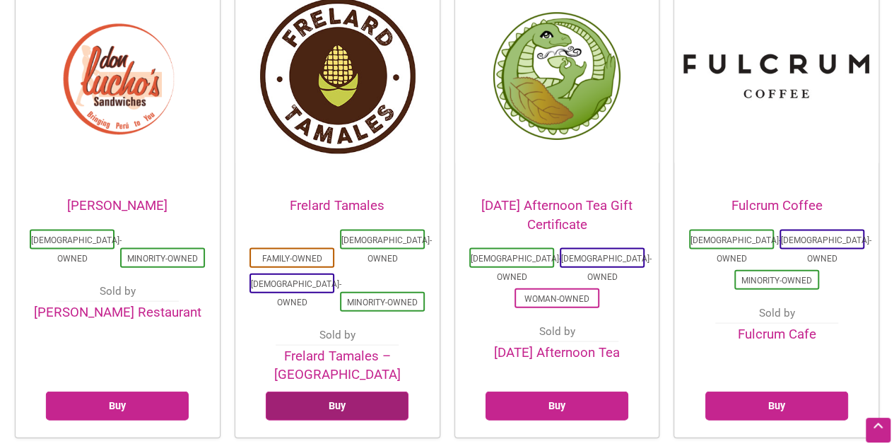
click at [356, 391] on link "Buy" at bounding box center [337, 405] width 143 height 29
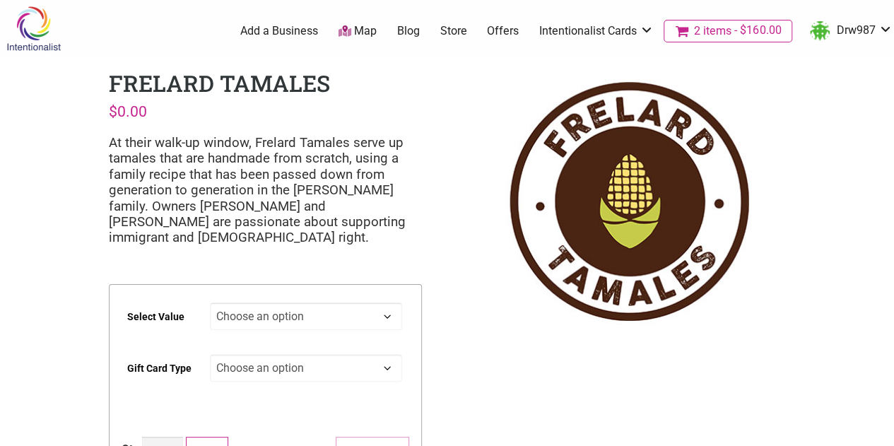
click at [359, 311] on select "Choose an option $25 $50 $100 $200 $500" at bounding box center [306, 316] width 192 height 28
click at [210, 302] on select "Choose an option $25 $50 $100 $200 $500" at bounding box center [306, 316] width 192 height 28
select select "$200"
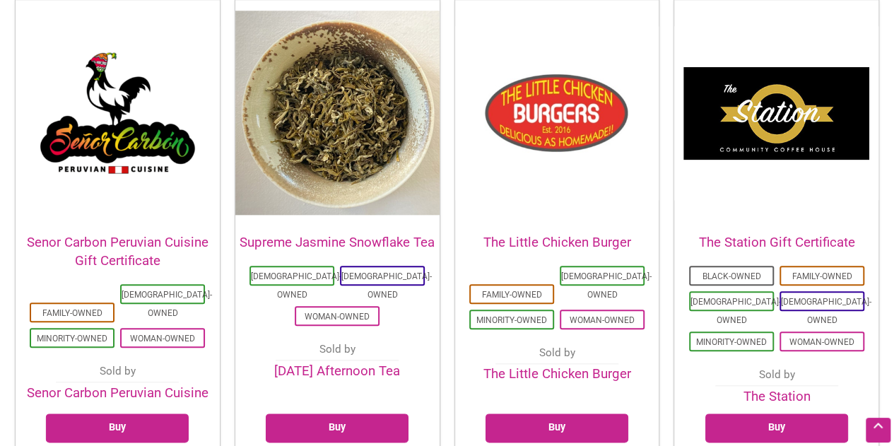
scroll to position [3247, 0]
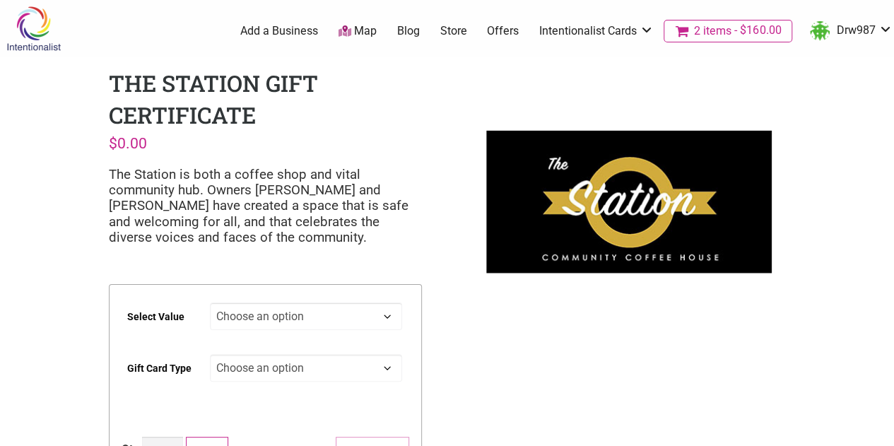
click at [350, 318] on select "Choose an option $25 $50 $100 $200 $500" at bounding box center [306, 316] width 192 height 28
click at [210, 302] on select "Choose an option $25 $50 $100 $200 $500" at bounding box center [306, 316] width 192 height 28
select select "$100"
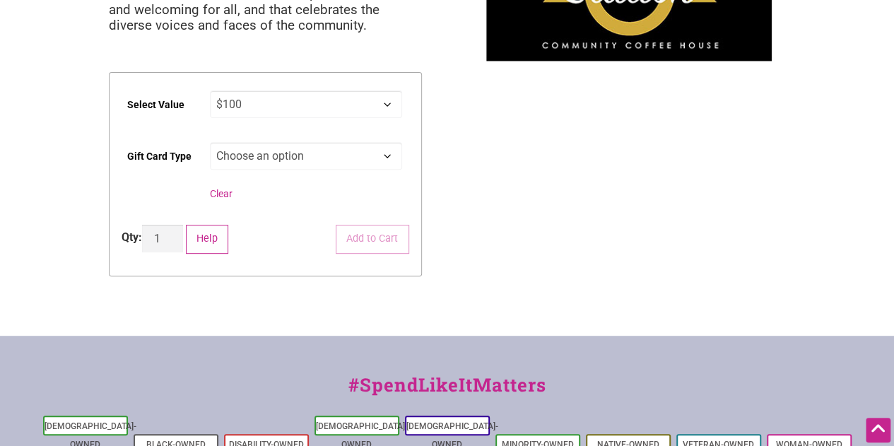
scroll to position [141, 0]
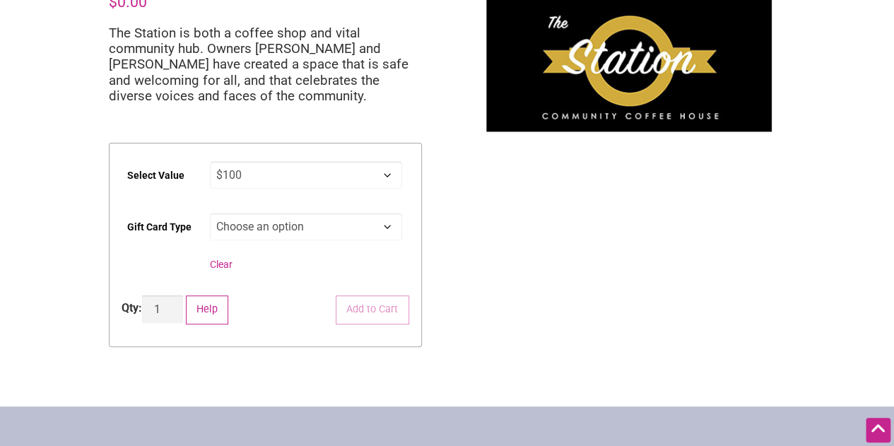
click at [375, 210] on td "Choose an option Physical Clear" at bounding box center [309, 245] width 199 height 76
click at [377, 224] on select "Choose an option Physical" at bounding box center [306, 227] width 192 height 28
select select "Physical"
click at [210, 213] on select "Choose an option Physical" at bounding box center [306, 227] width 192 height 28
select select "$100"
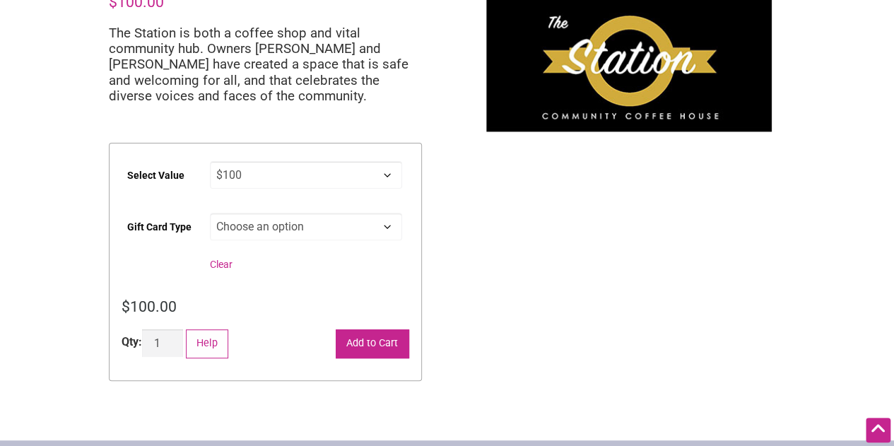
click at [387, 350] on button "Add to Cart" at bounding box center [372, 343] width 73 height 29
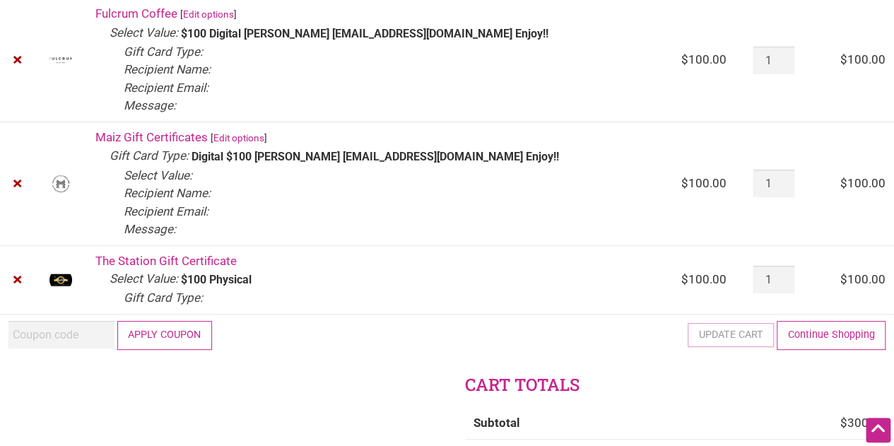
scroll to position [353, 0]
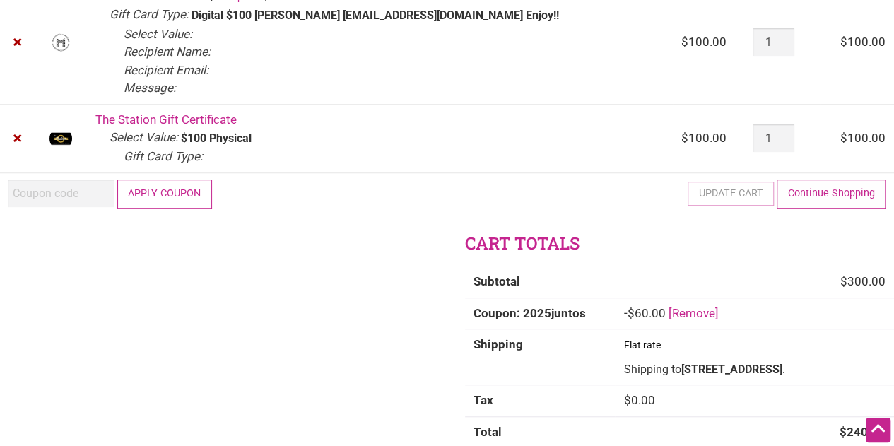
click at [0, 93] on div at bounding box center [0, 93] width 0 height 0
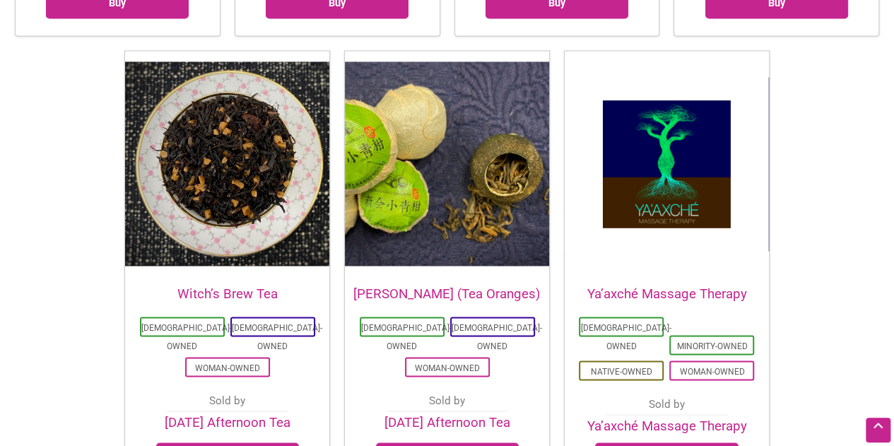
scroll to position [3671, 0]
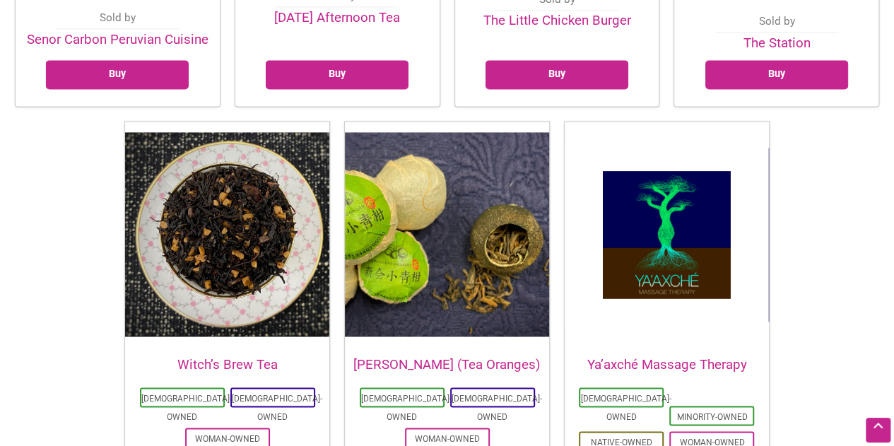
click at [675, 355] on h2 "Ya’axché Massage Therapy" at bounding box center [666, 364] width 204 height 18
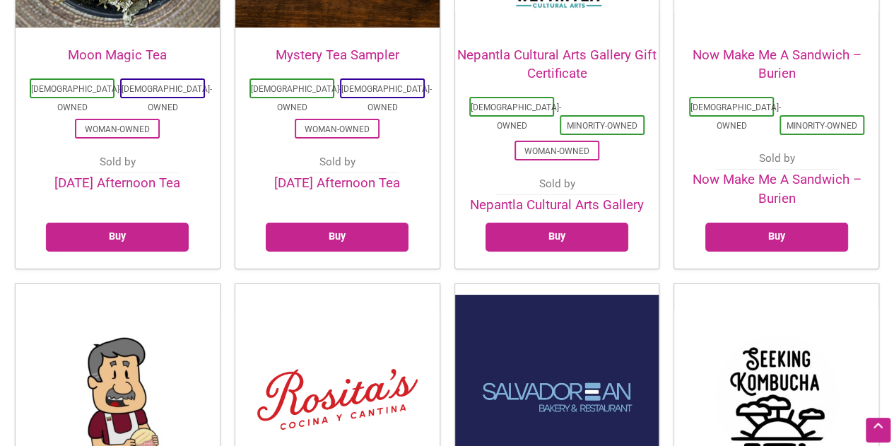
scroll to position [2682, 0]
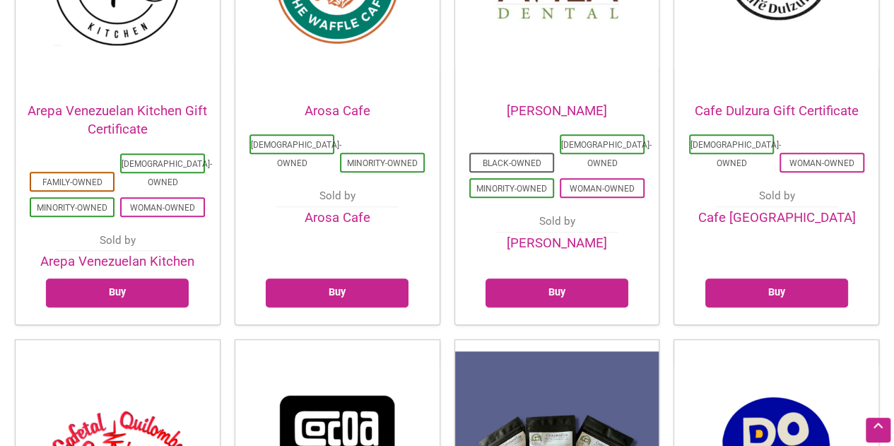
scroll to position [633, 0]
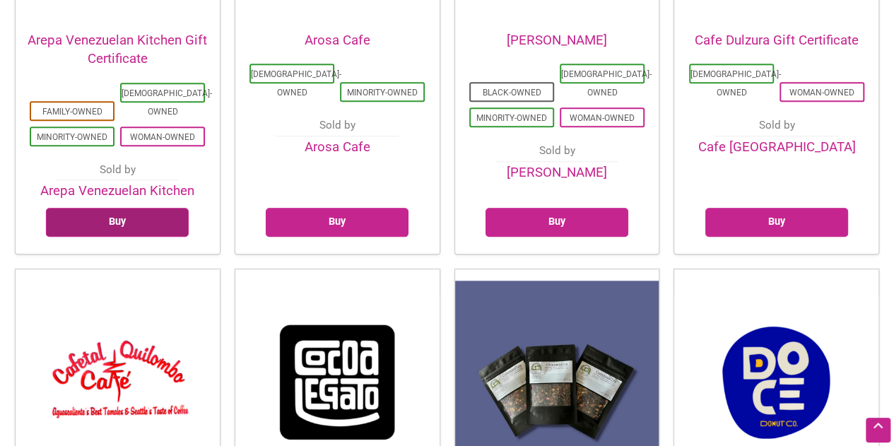
click at [165, 208] on link "Buy" at bounding box center [117, 222] width 143 height 29
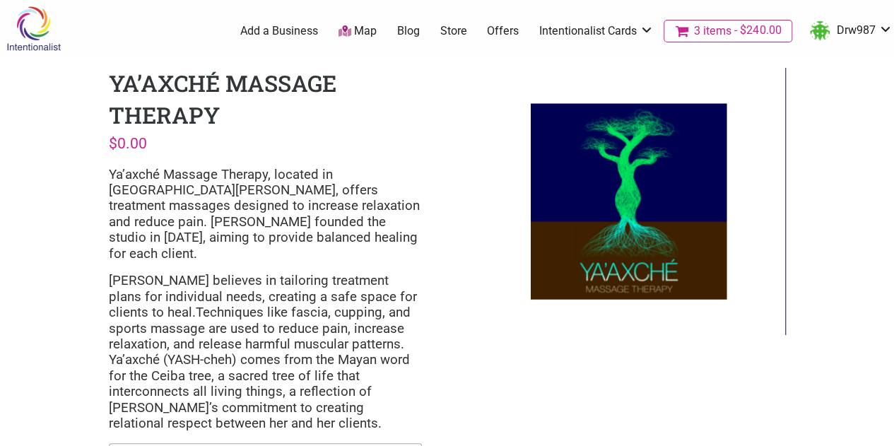
scroll to position [212, 0]
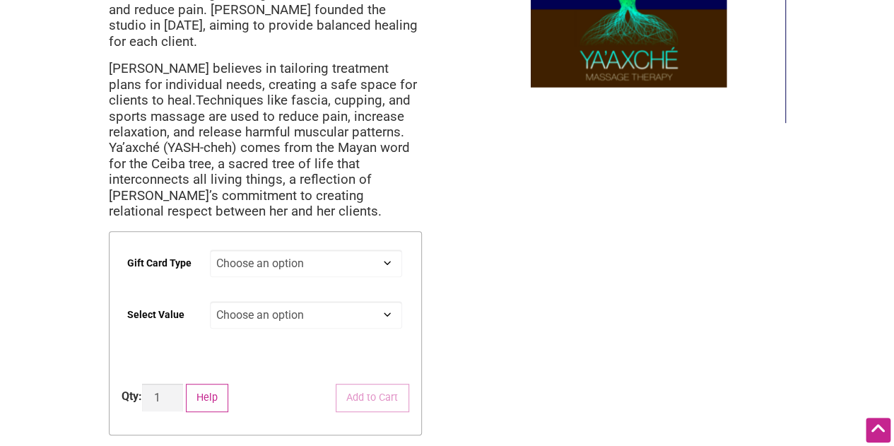
click at [373, 249] on select "Choose an option Digital" at bounding box center [306, 263] width 192 height 28
click at [384, 301] on select "Choose an option $50 $100 $200" at bounding box center [306, 315] width 192 height 28
click at [554, 259] on div "Intentionalist Spend like it matters 3 Add a Business Map Blog Store Offers Int…" at bounding box center [447, 318] width 894 height 1061
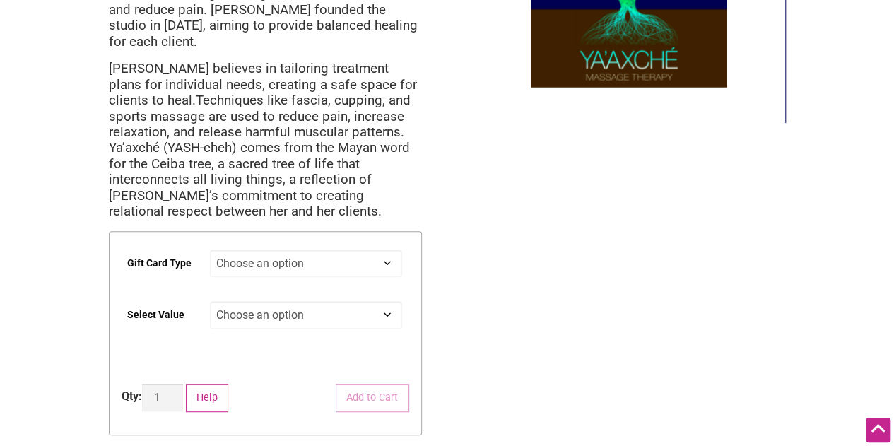
scroll to position [0, 0]
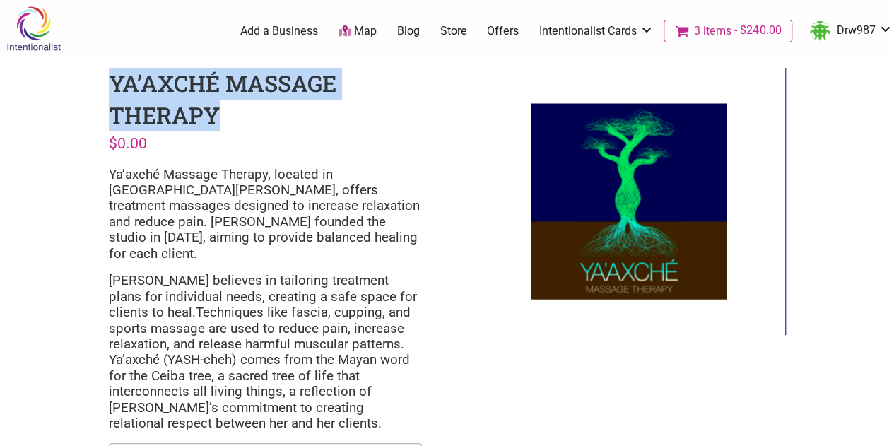
drag, startPoint x: 225, startPoint y: 118, endPoint x: 112, endPoint y: 83, distance: 118.2
click at [112, 83] on div "Ya’axché Massage Therapy $ 0.00 Ya’axché Massage Therapy, located in Studiowork…" at bounding box center [265, 370] width 336 height 626
copy h1 "Ya’axché Massage Therapy"
click at [23, 20] on img at bounding box center [33, 29] width 67 height 46
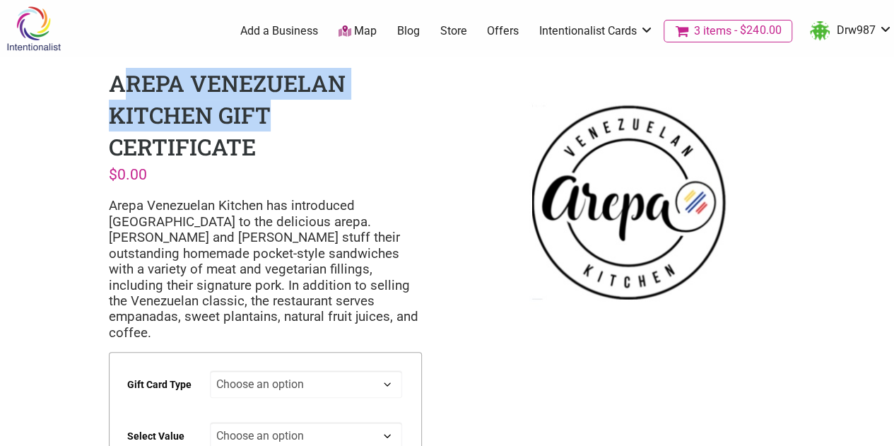
drag, startPoint x: 266, startPoint y: 116, endPoint x: 127, endPoint y: 87, distance: 142.1
click at [127, 87] on h1 "Arepa Venezuelan Kitchen Gift Certificate" at bounding box center [227, 115] width 237 height 94
click at [230, 97] on h1 "Arepa Venezuelan Kitchen Gift Certificate" at bounding box center [227, 115] width 237 height 94
drag, startPoint x: 209, startPoint y: 117, endPoint x: 112, endPoint y: 82, distance: 103.7
click at [112, 82] on h1 "Arepa Venezuelan Kitchen Gift Certificate" at bounding box center [227, 115] width 237 height 94
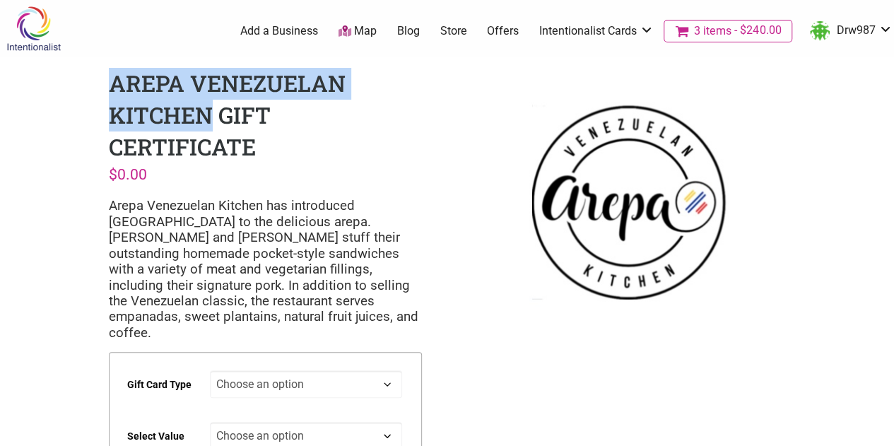
copy h1 "Arepa Venezuelan Kitchen"
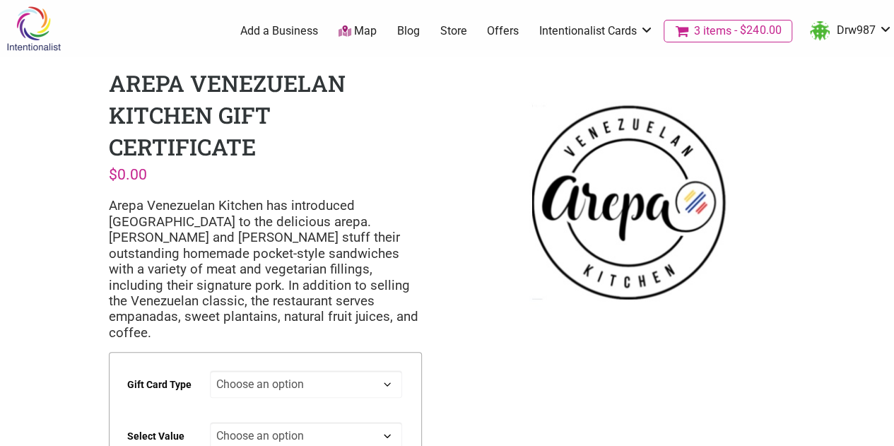
click at [398, 153] on div "Arepa Venezuelan Kitchen Gift Certificate $ 0.00 Arepa Venezuelan Kitchen has i…" at bounding box center [265, 324] width 336 height 535
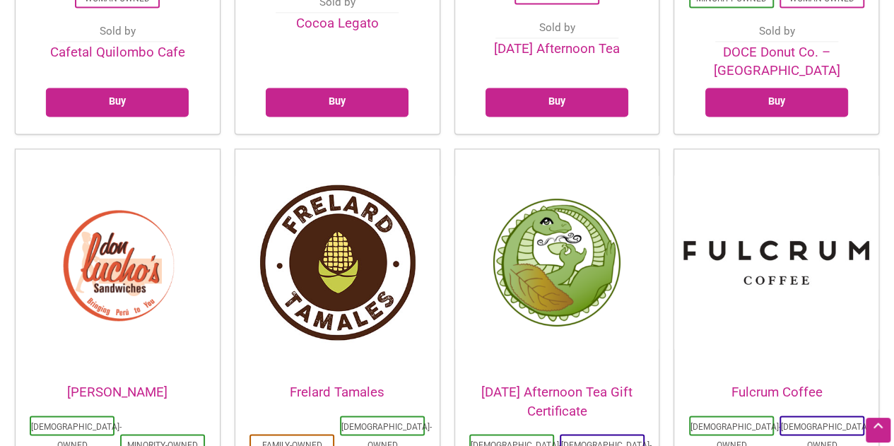
scroll to position [1436, 0]
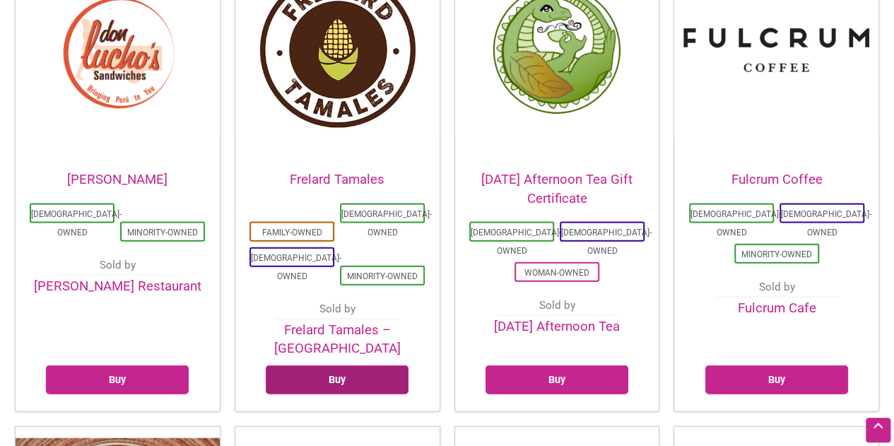
click at [377, 365] on link "Buy" at bounding box center [337, 379] width 143 height 29
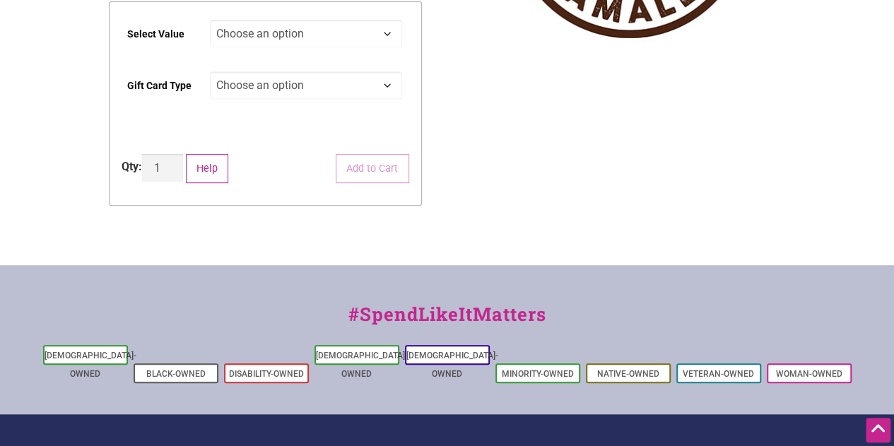
scroll to position [141, 0]
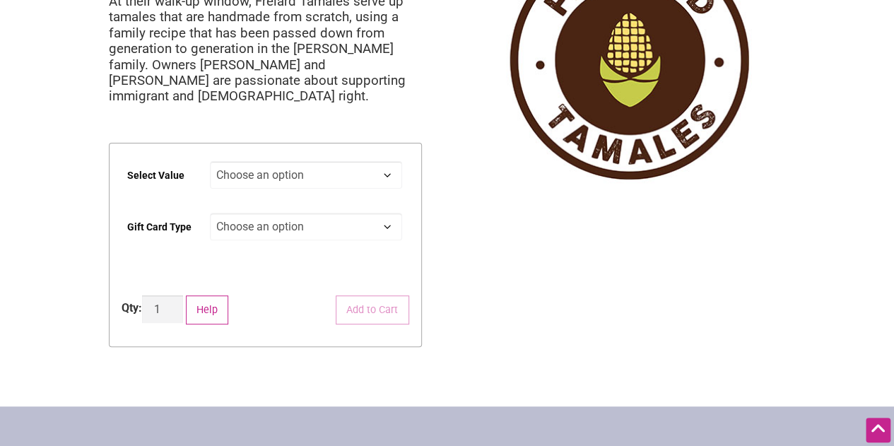
click at [333, 184] on select "Choose an option $25 $50 $100 $200 $500" at bounding box center [306, 175] width 192 height 28
click at [210, 161] on select "Choose an option $25 $50 $100 $200 $500" at bounding box center [306, 175] width 192 height 28
select select "$200"
click at [286, 227] on select "Choose an option Physical" at bounding box center [306, 227] width 192 height 28
select select "Physical"
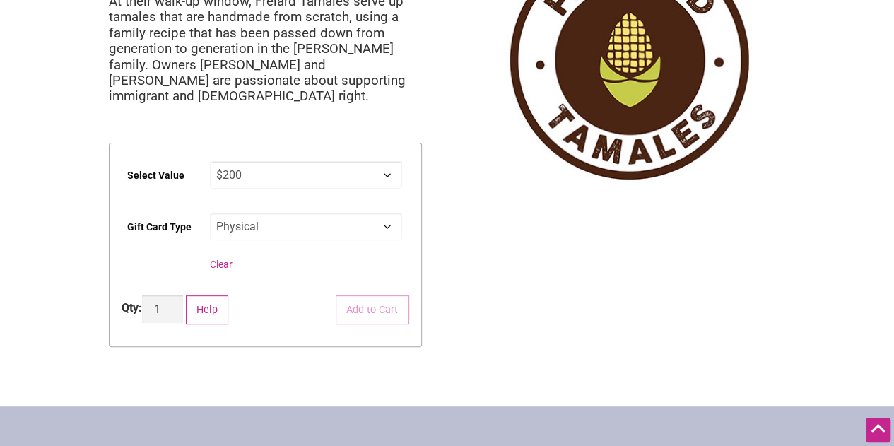
click at [210, 213] on select "Choose an option Physical" at bounding box center [306, 227] width 192 height 28
select select "$200"
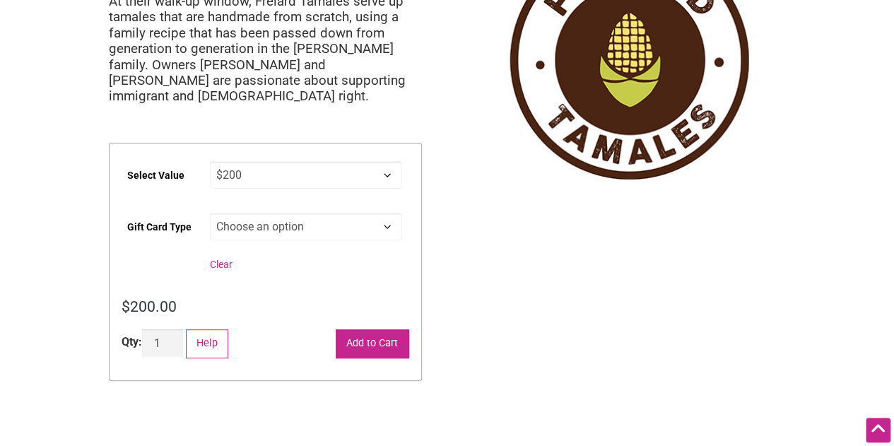
click at [369, 337] on button "Add to Cart" at bounding box center [372, 343] width 73 height 29
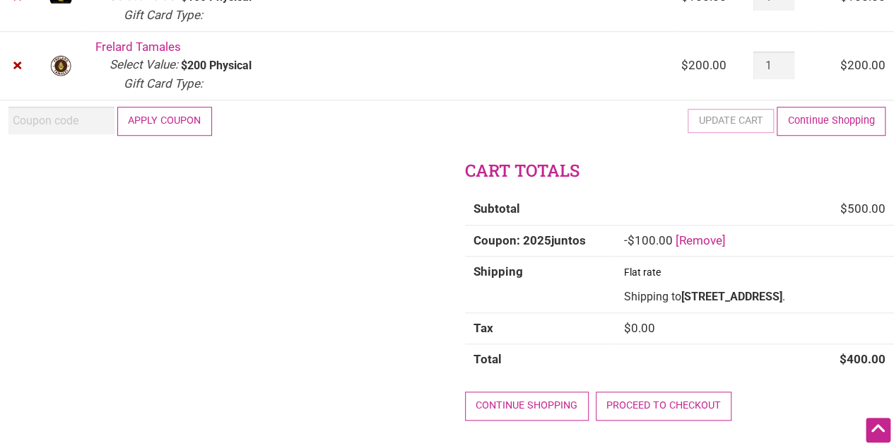
scroll to position [565, 0]
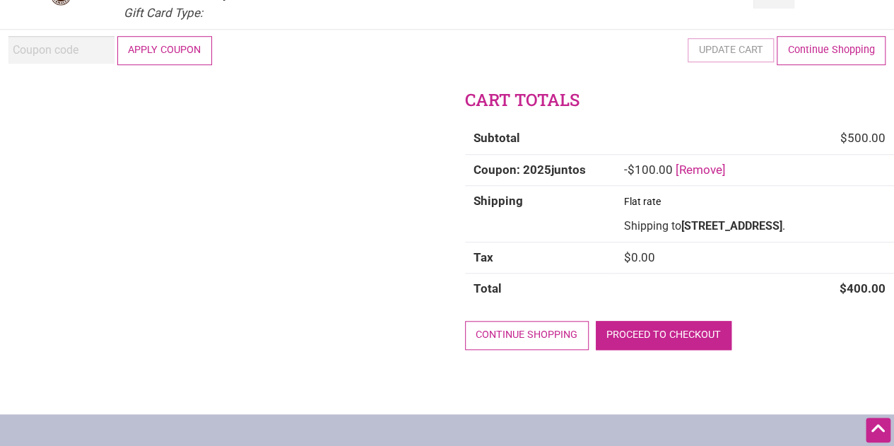
click at [624, 338] on link "Proceed to checkout" at bounding box center [664, 335] width 136 height 29
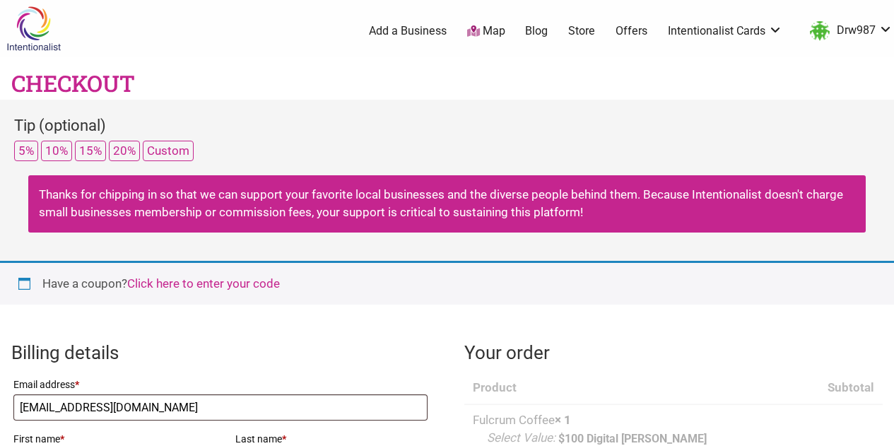
select select "WA"
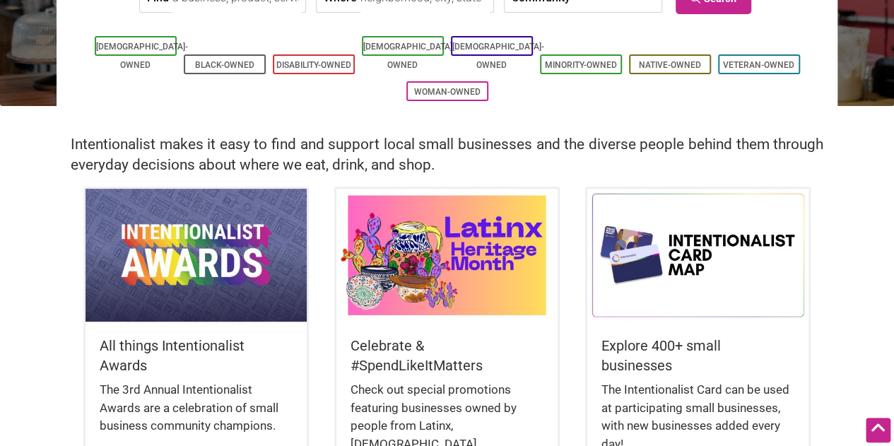
scroll to position [353, 0]
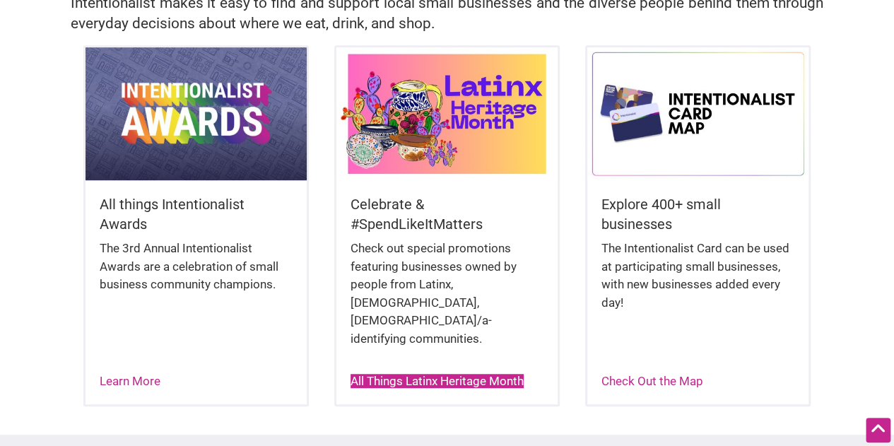
click at [486, 374] on link "All Things Latinx Heritage Month" at bounding box center [436, 381] width 173 height 14
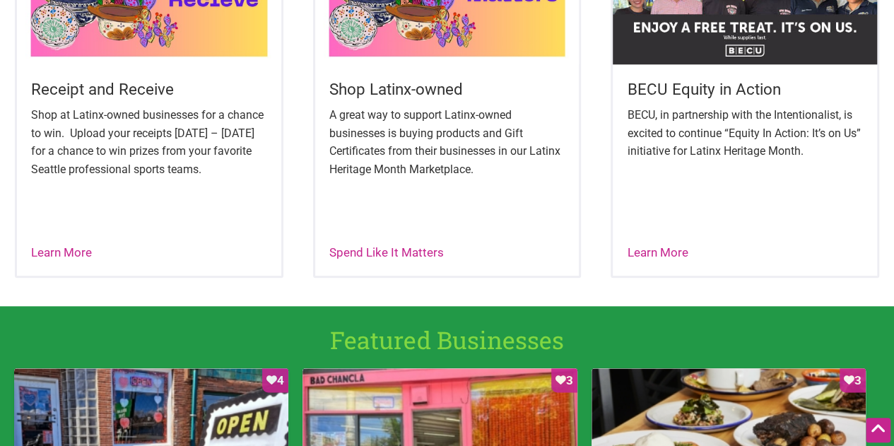
scroll to position [989, 0]
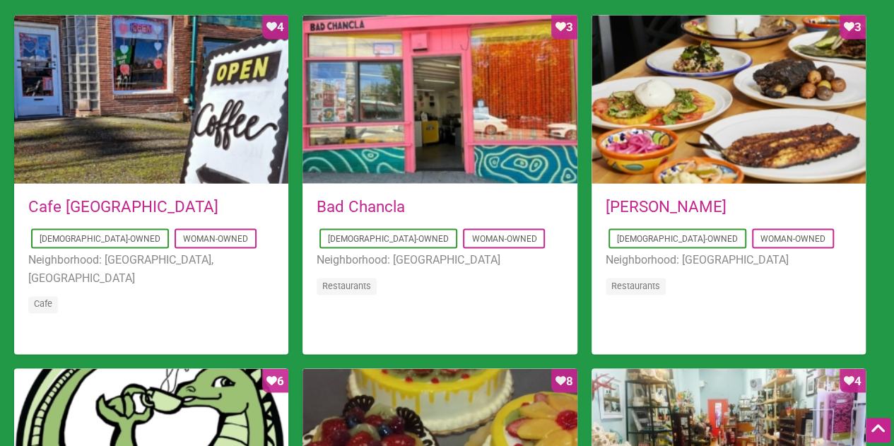
click at [393, 259] on li "Neighborhood: [GEOGRAPHIC_DATA]" at bounding box center [439, 260] width 246 height 18
click at [379, 214] on link "Bad Chancla" at bounding box center [360, 206] width 88 height 18
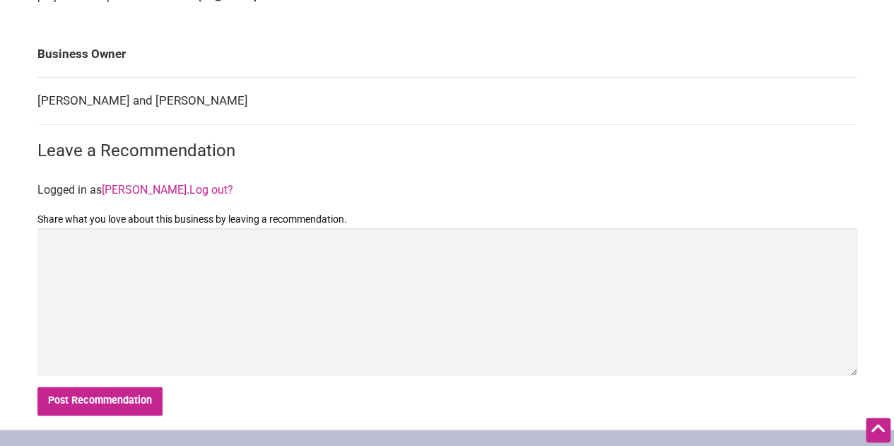
scroll to position [935, 0]
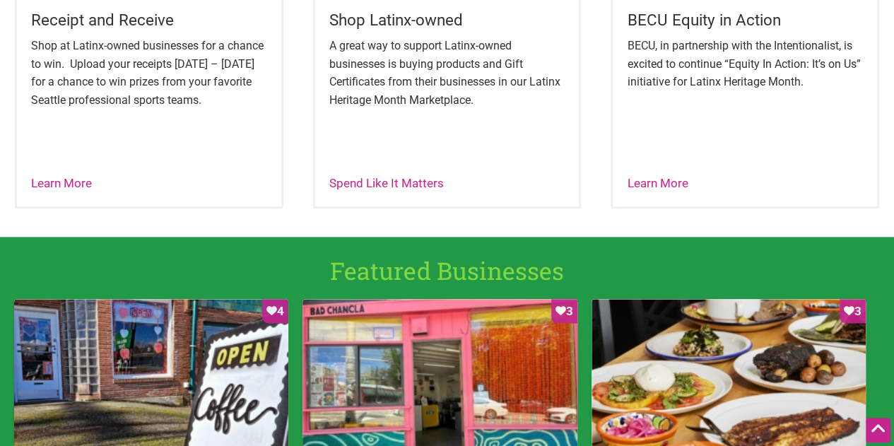
scroll to position [634, 0]
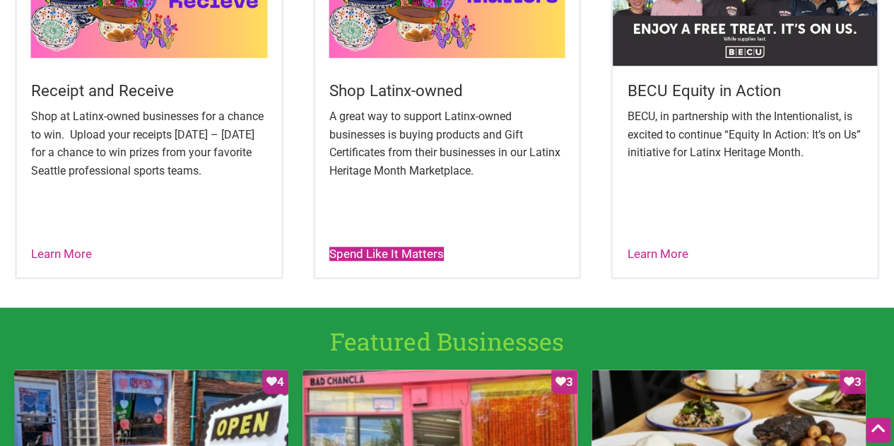
click at [401, 255] on link "Spend Like It Matters" at bounding box center [386, 254] width 114 height 14
